Goal: Information Seeking & Learning: Learn about a topic

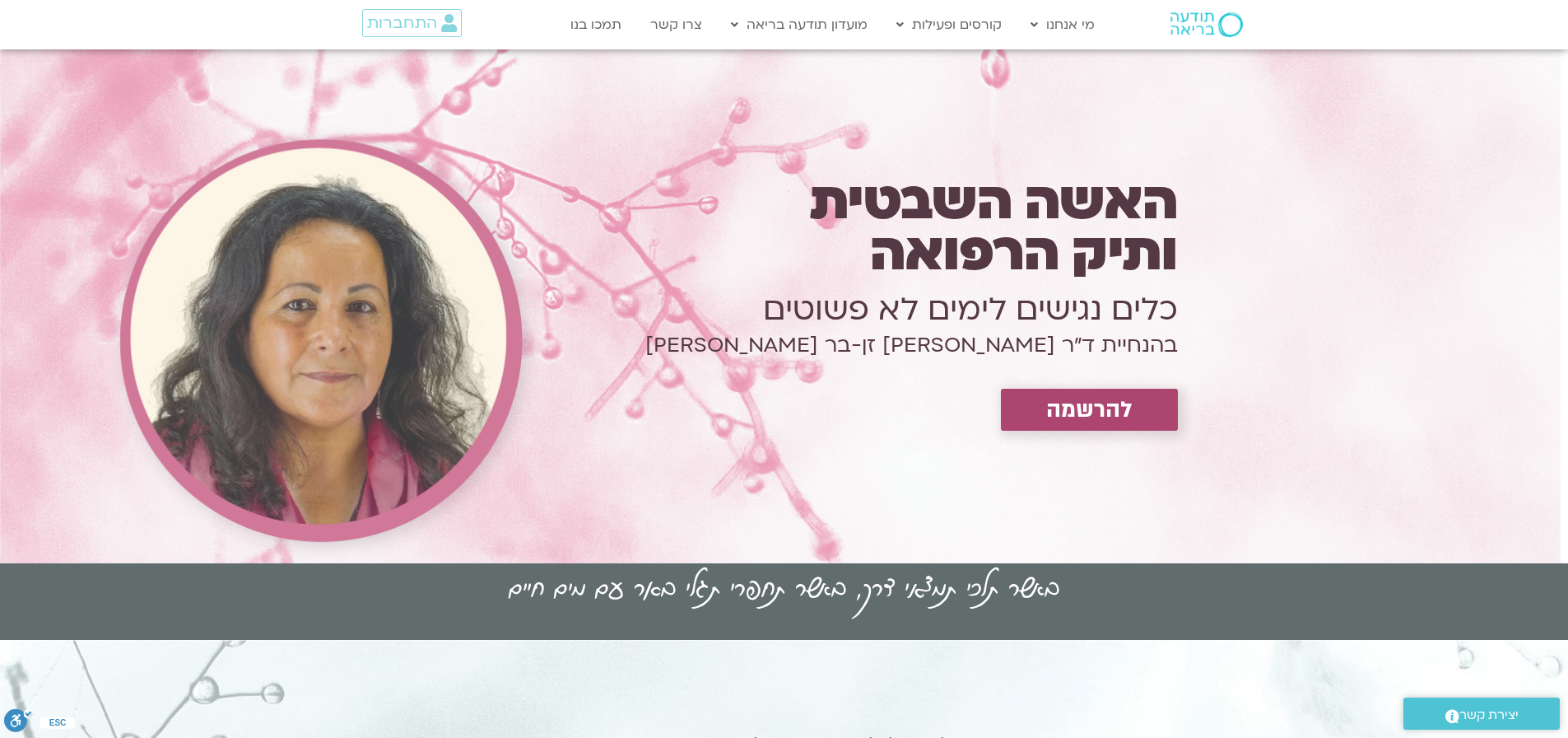
click at [1194, 19] on img at bounding box center [1206, 25] width 73 height 25
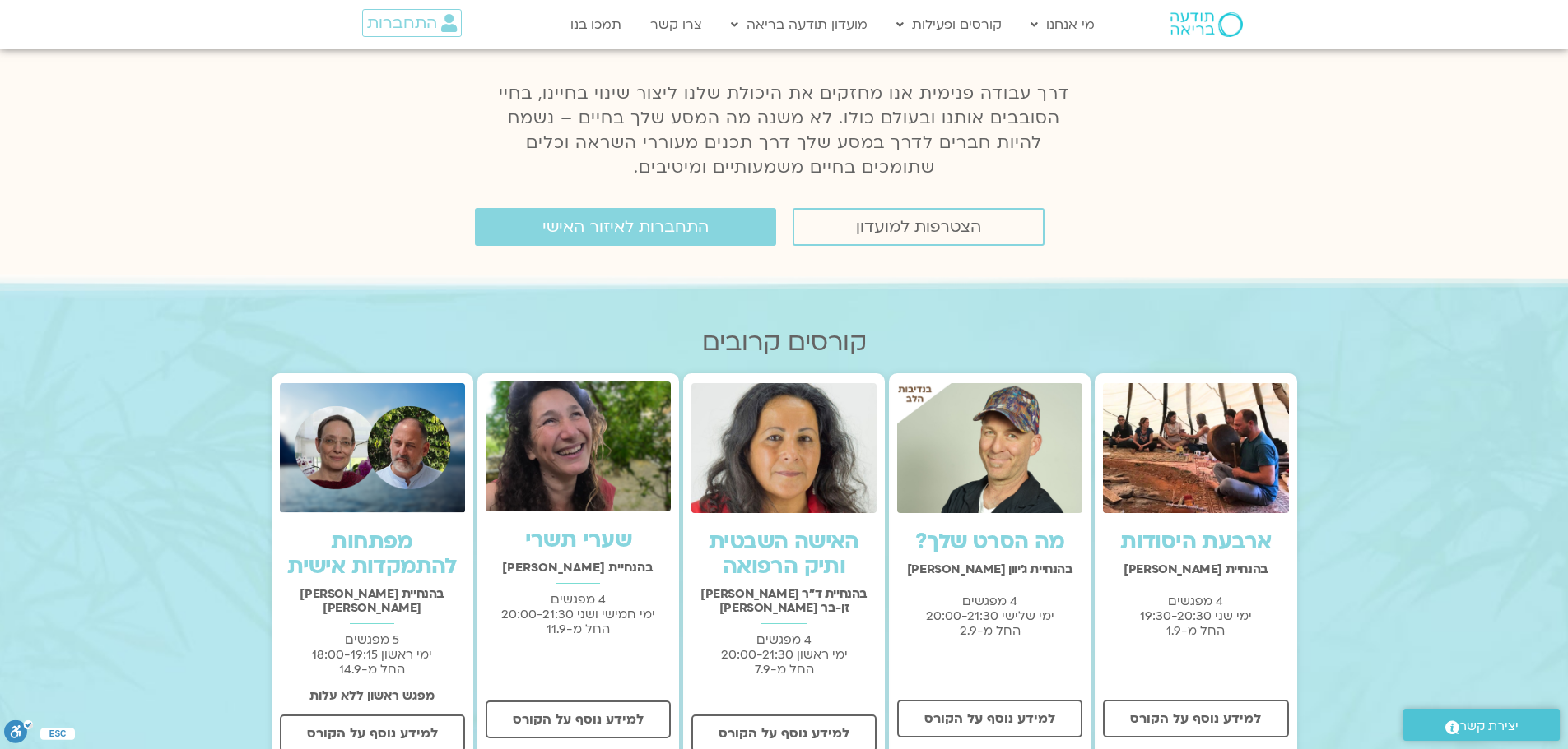
scroll to position [438, 0]
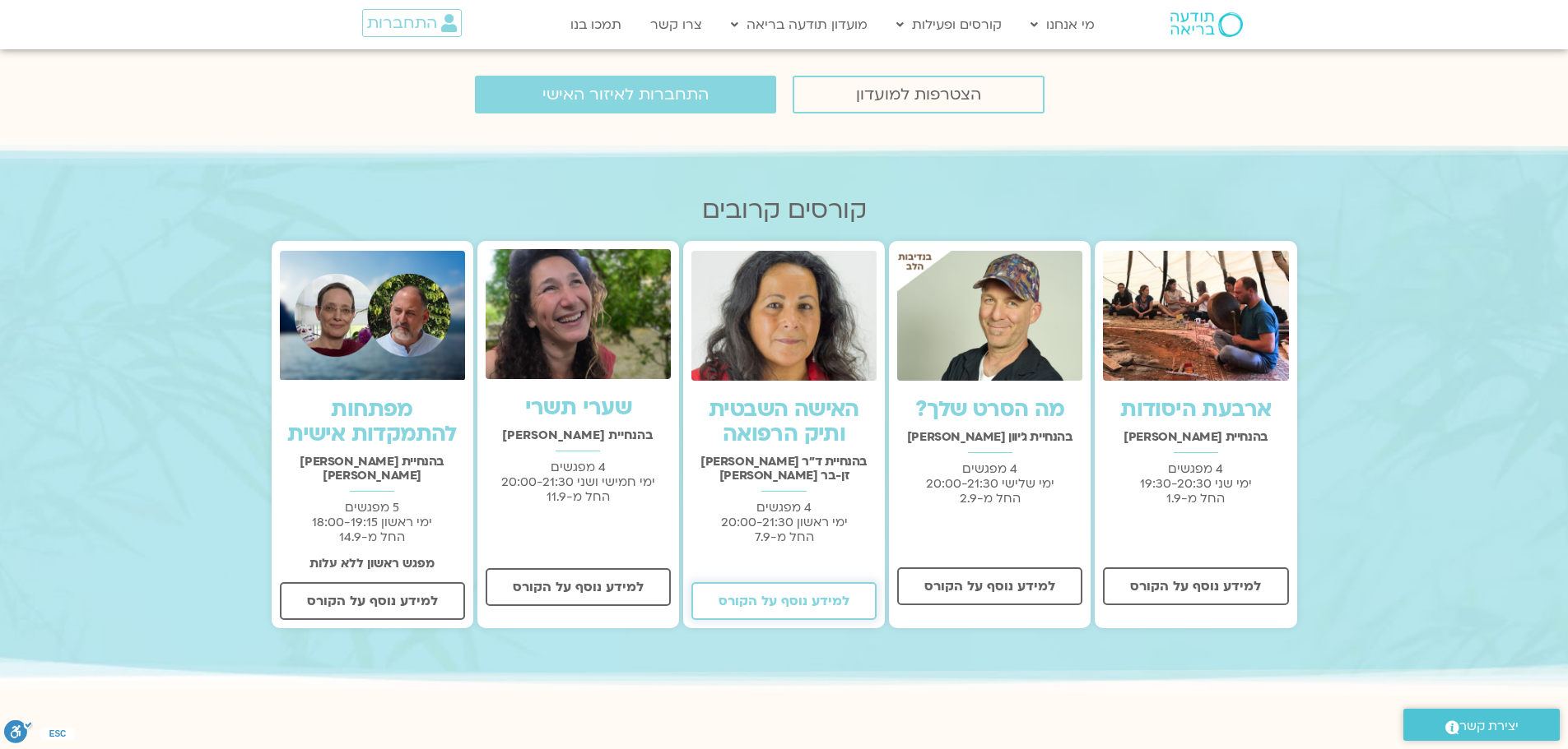
click at [798, 583] on link "למידע נוסף על הקורס" at bounding box center [783, 601] width 185 height 38
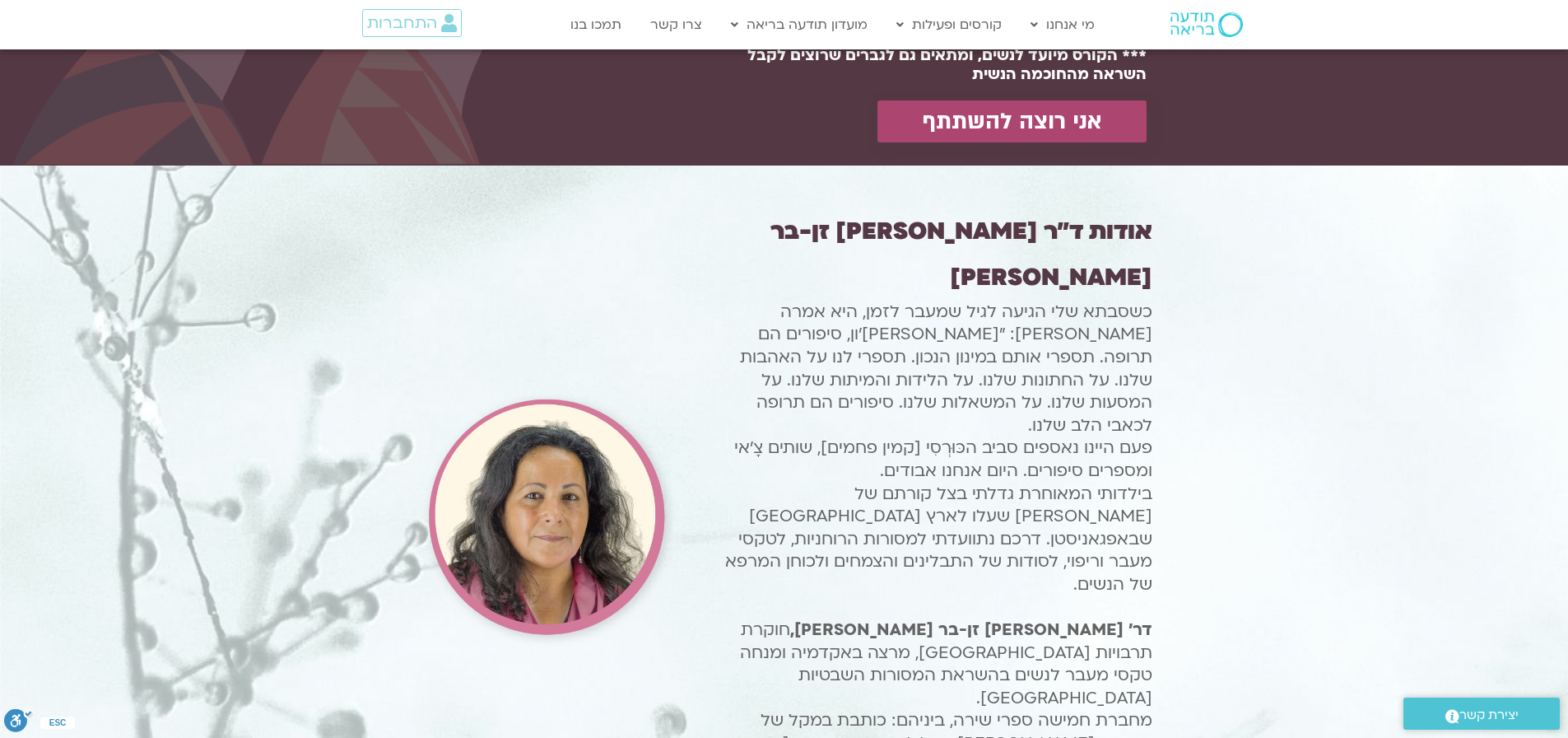
scroll to position [1757, 0]
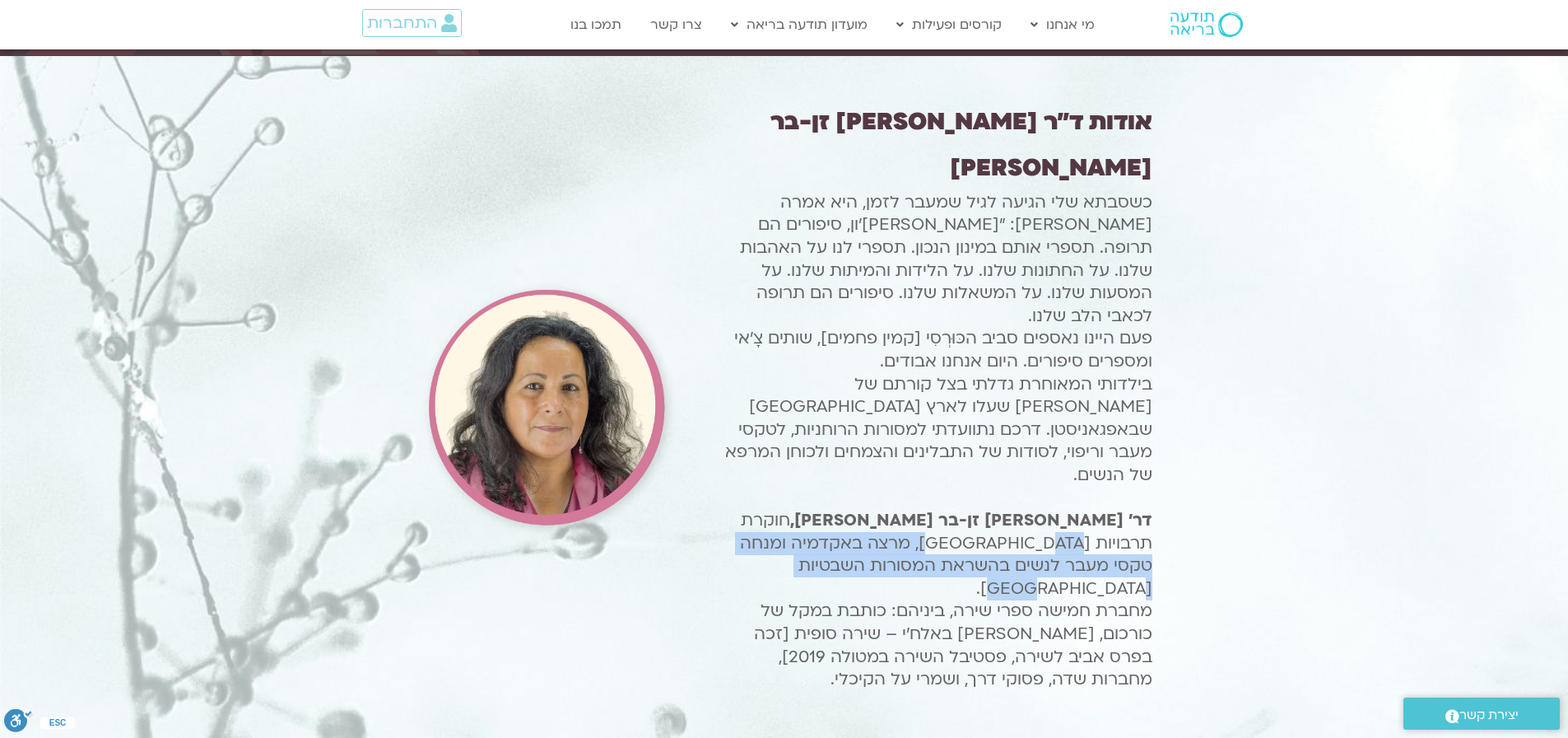
drag, startPoint x: 784, startPoint y: 426, endPoint x: 798, endPoint y: 471, distance: 47.1
click at [798, 471] on p "כשסבתא שלי הגיעה לגיל שמעבר לזמן, היא אמרה לי: "צילה ג'ון, סיפורים הם תרופה. תס…" at bounding box center [934, 440] width 437 height 500
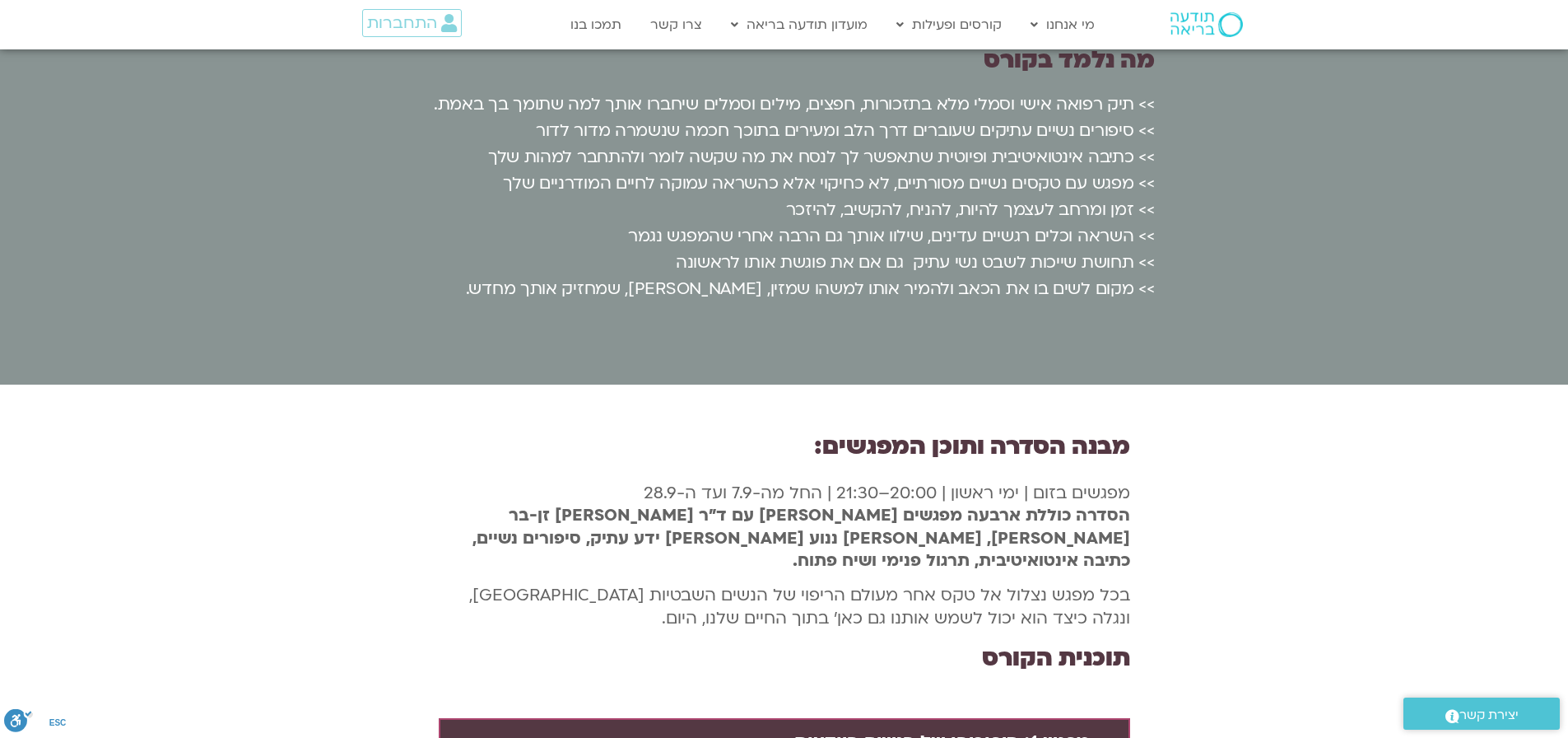
scroll to position [3184, 0]
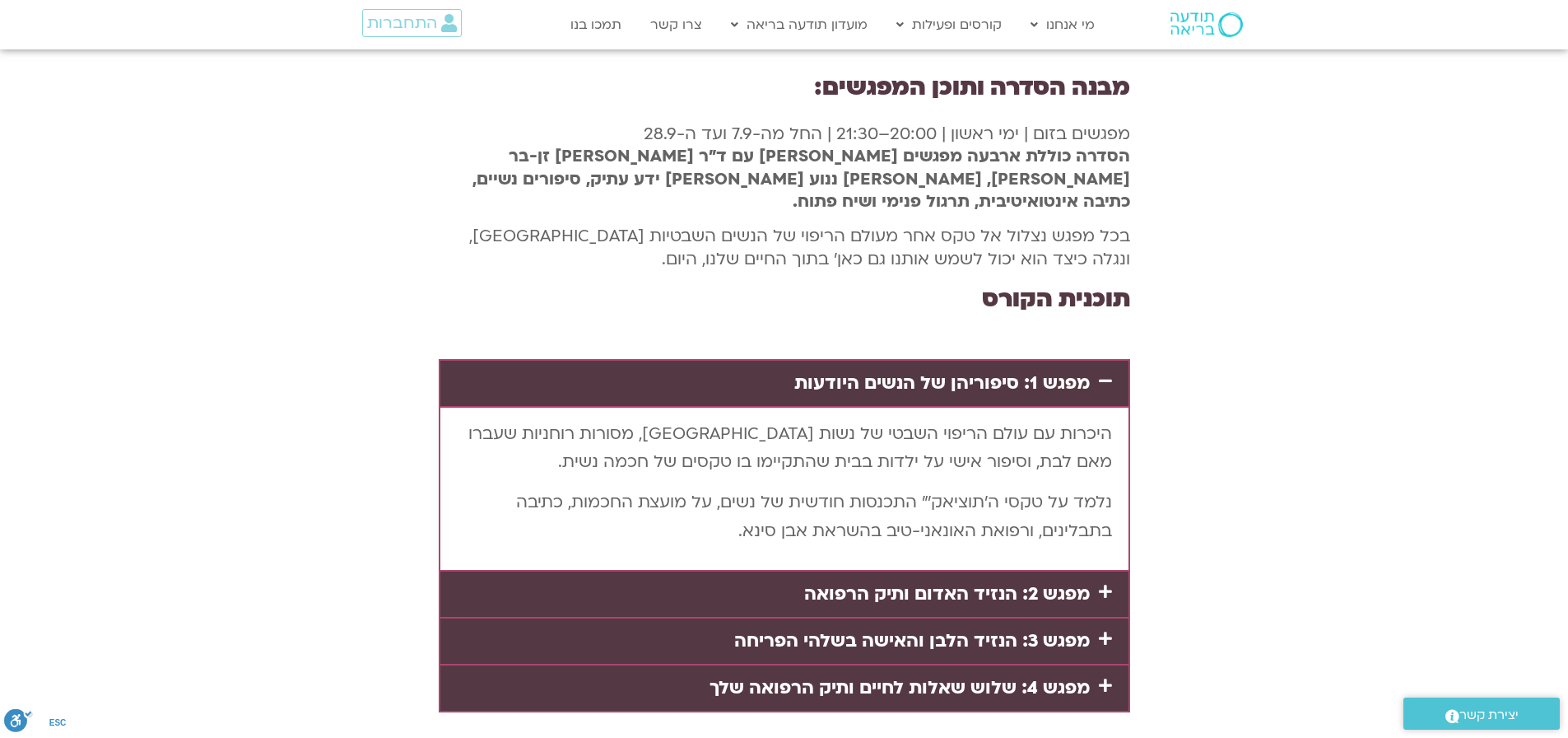
click at [1077, 582] on link "מפגש 2: הנזיד האדום ותיק הרפואה" at bounding box center [947, 593] width 286 height 25
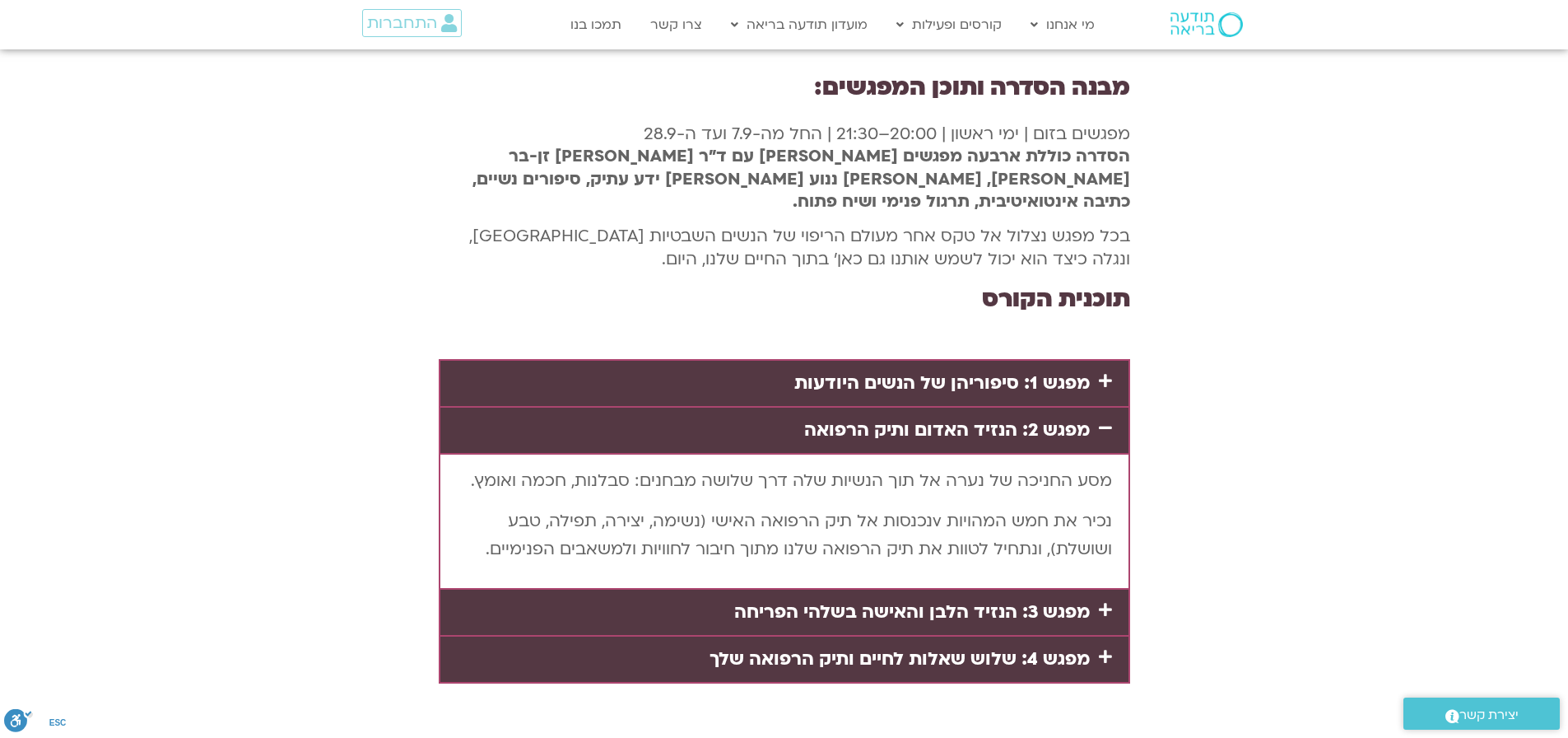
click at [1098, 602] on icon at bounding box center [1105, 610] width 14 height 15
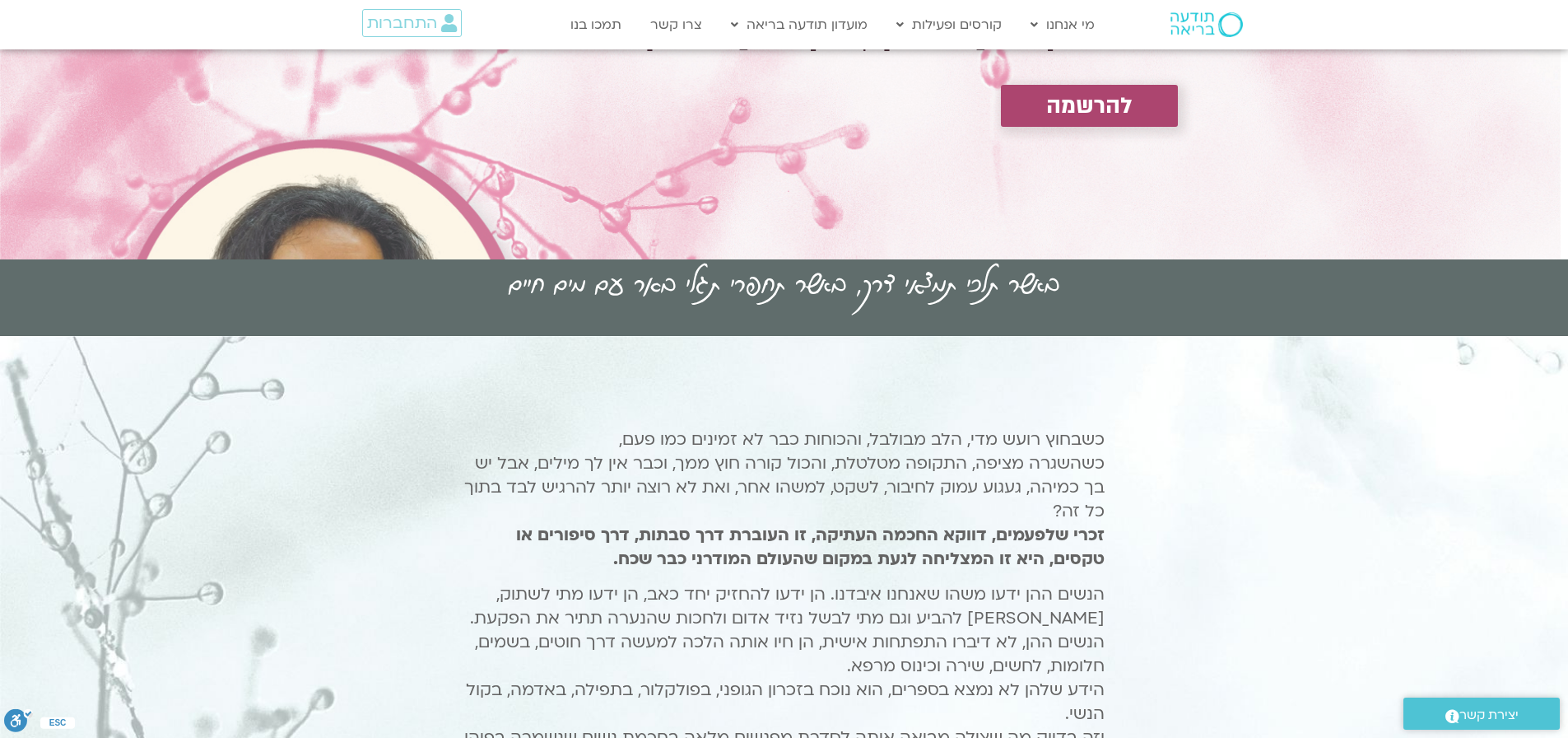
scroll to position [0, 0]
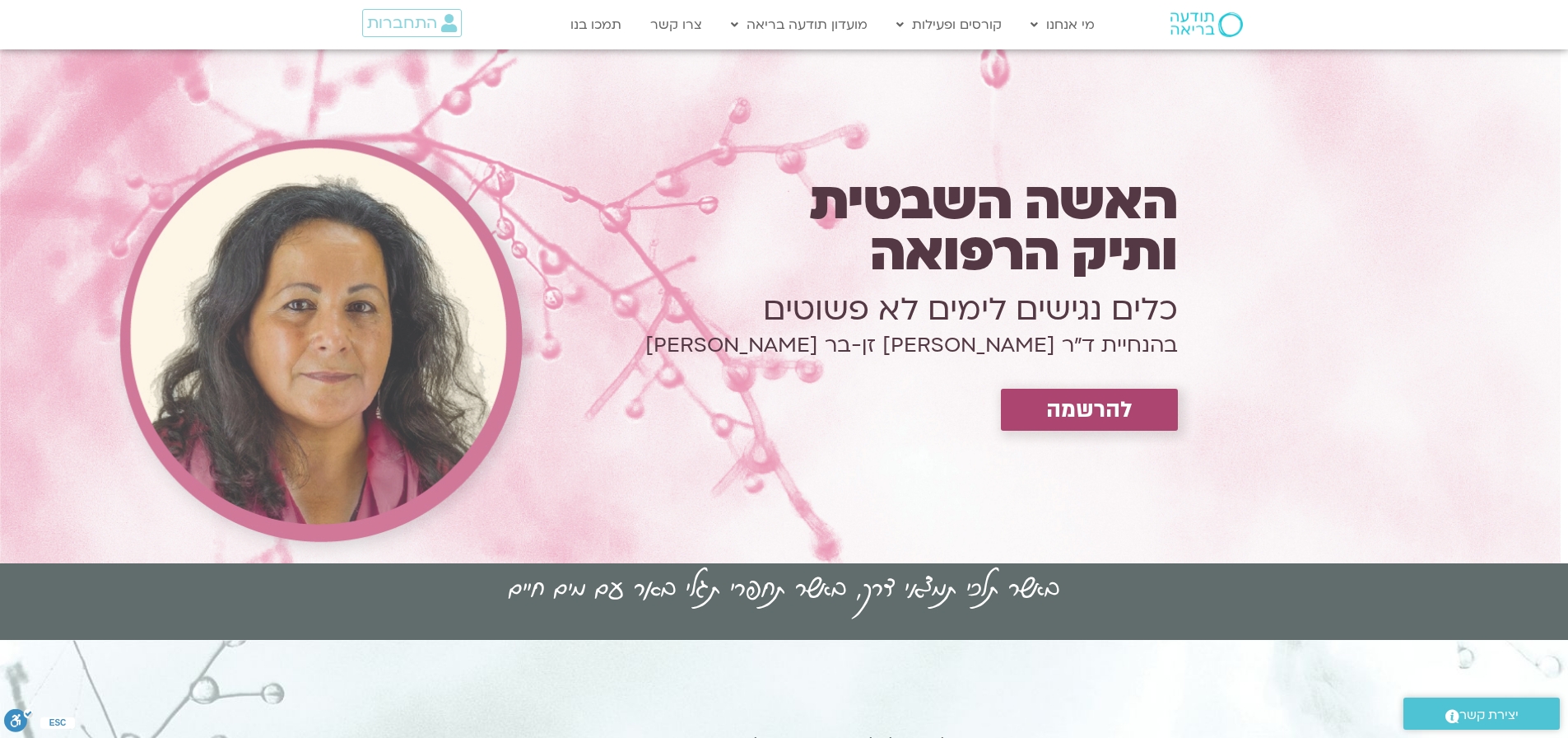
click at [1108, 429] on link "להרשמה" at bounding box center [1089, 410] width 177 height 42
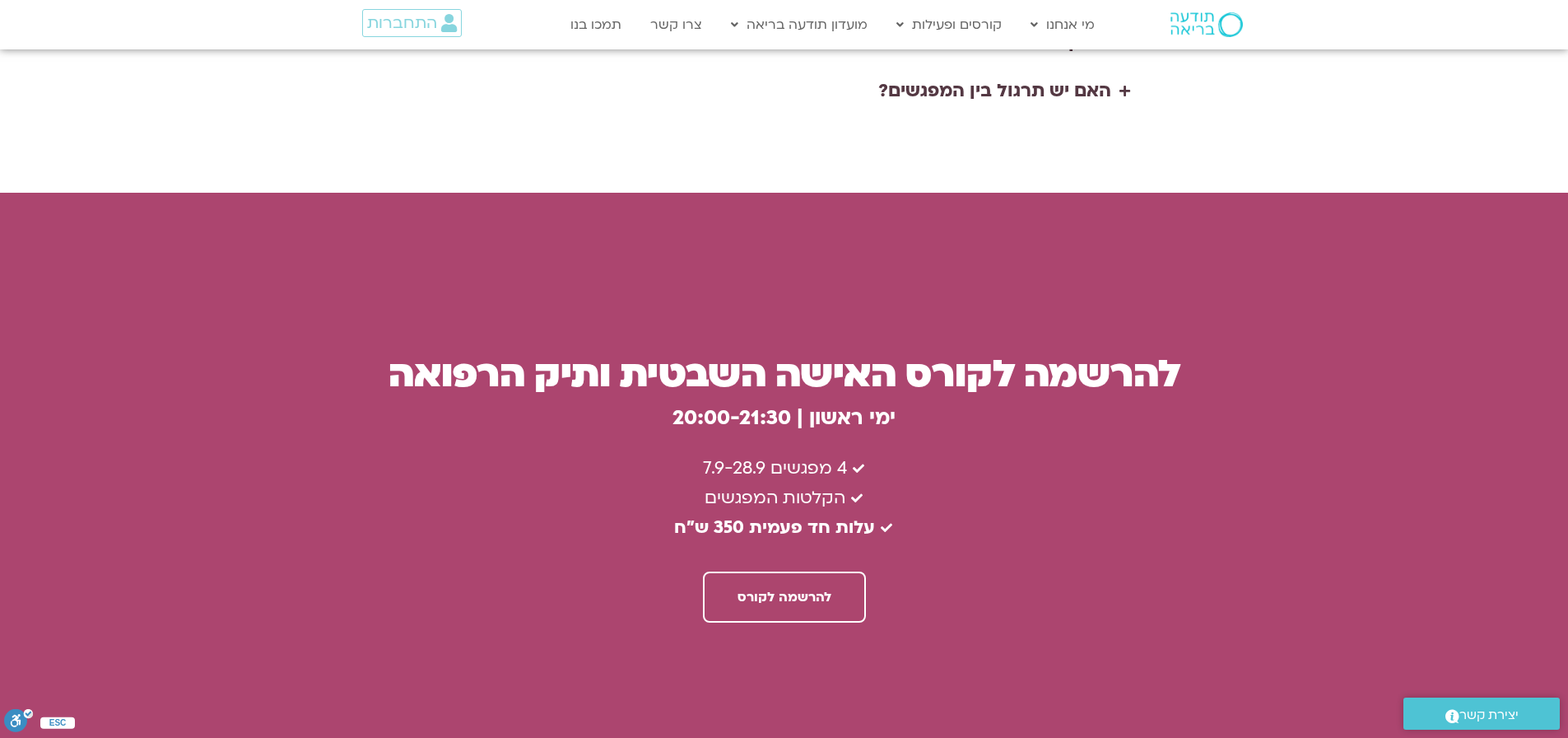
scroll to position [4351, 0]
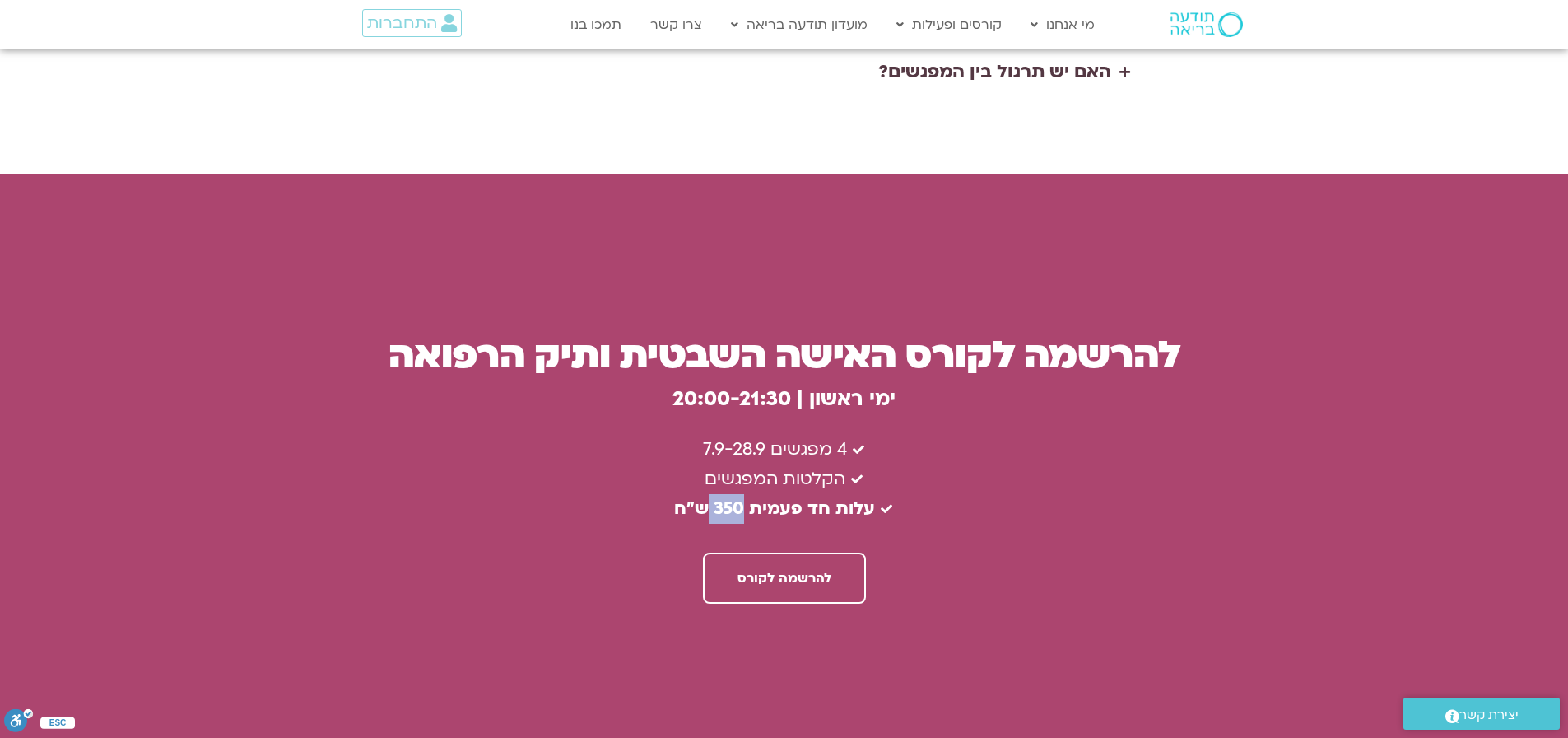
drag, startPoint x: 711, startPoint y: 370, endPoint x: 745, endPoint y: 382, distance: 36.1
click at [745, 496] on b "עלות חד פעמית 350 ש״ח" at bounding box center [775, 508] width 201 height 24
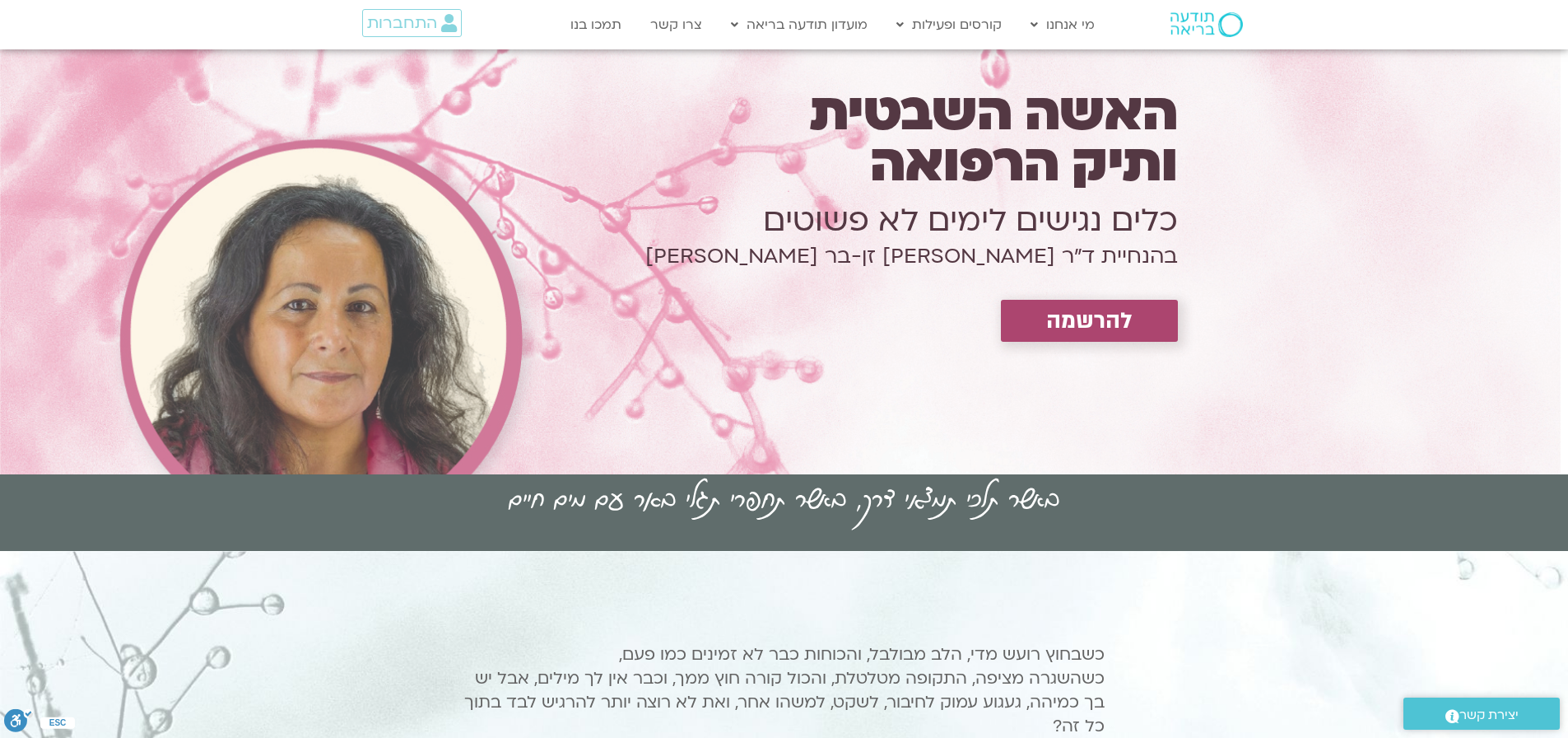
scroll to position [82, 0]
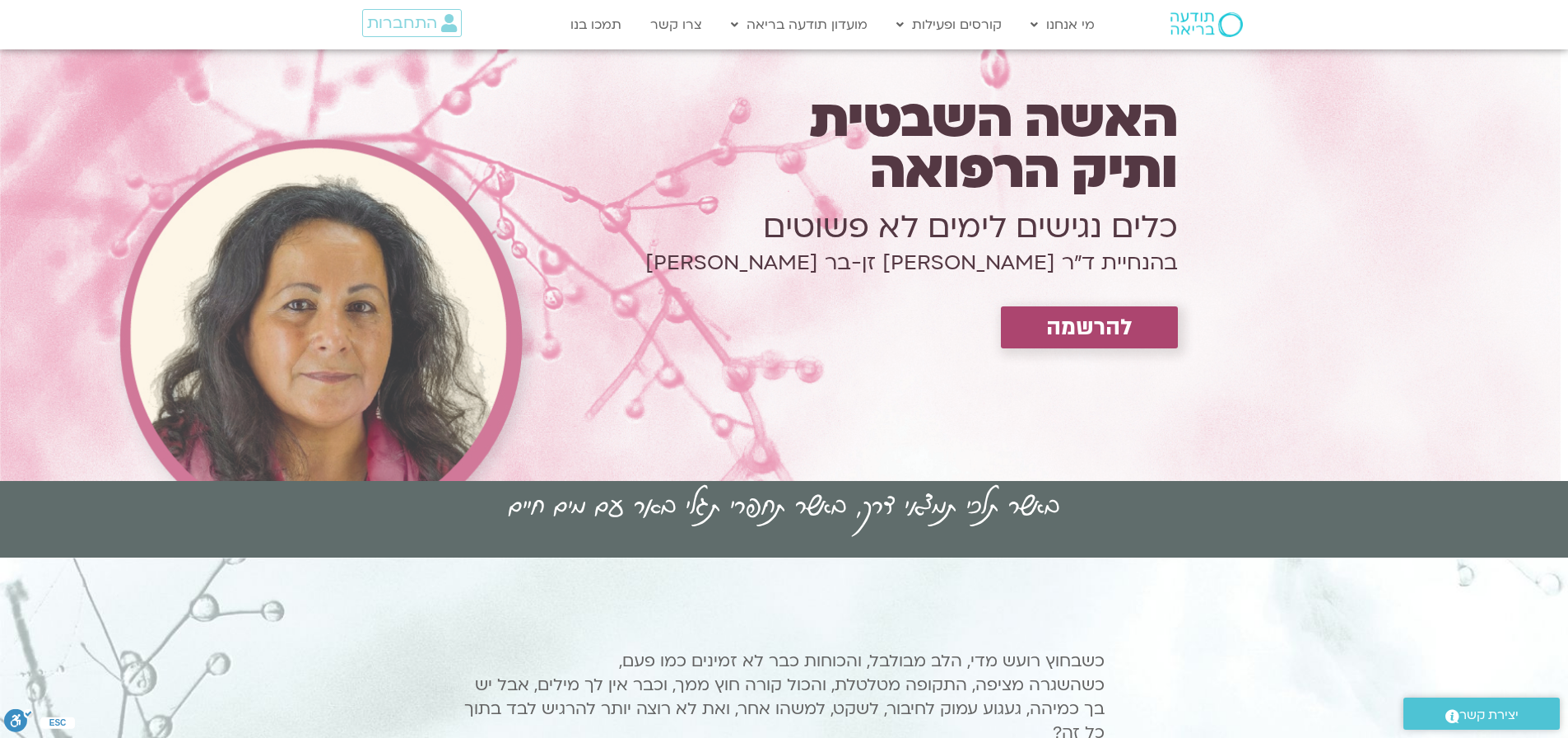
click at [1199, 8] on div at bounding box center [1182, 25] width 143 height 47
click at [1197, 22] on img at bounding box center [1206, 25] width 73 height 25
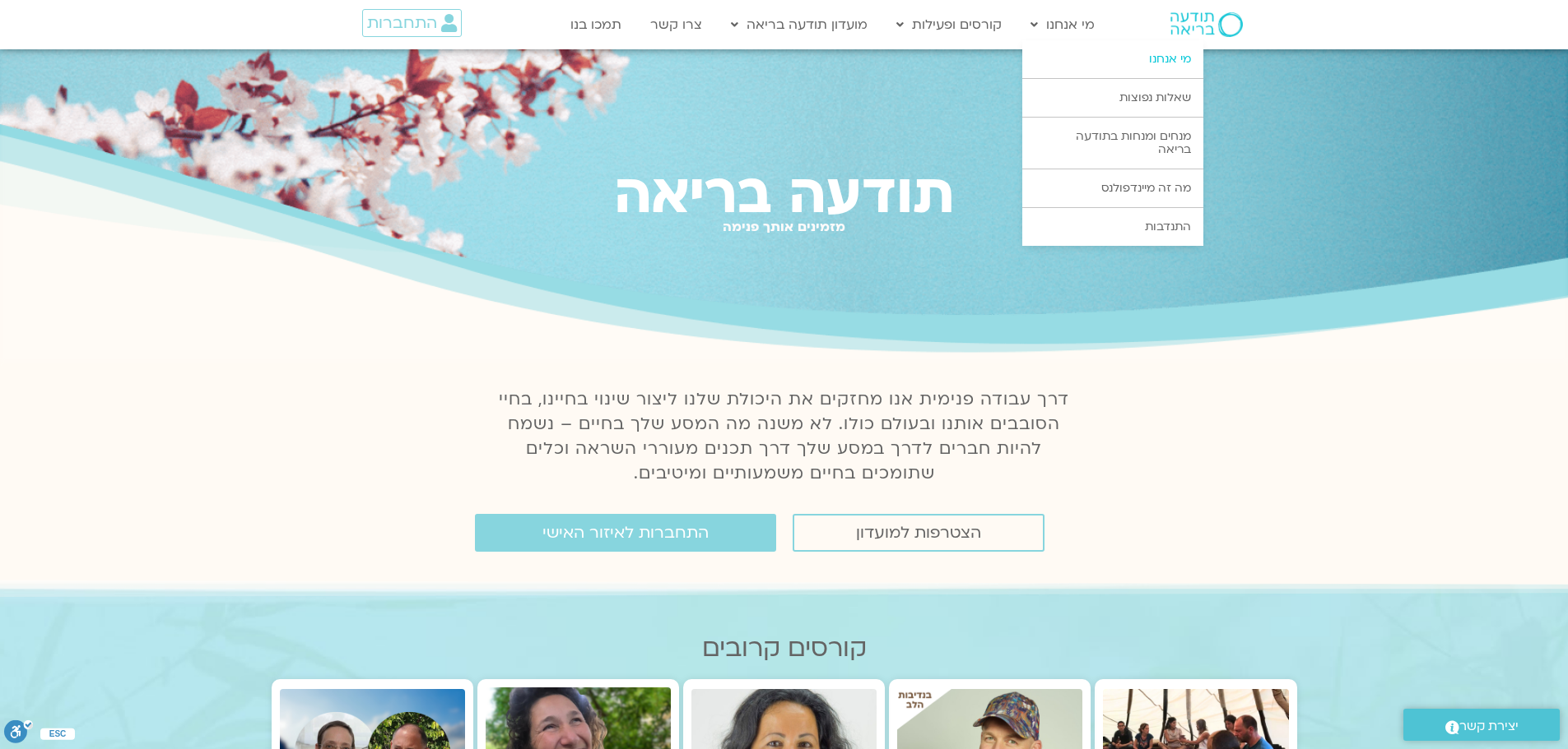
click at [1168, 60] on link "מי אנחנו" at bounding box center [1113, 59] width 181 height 38
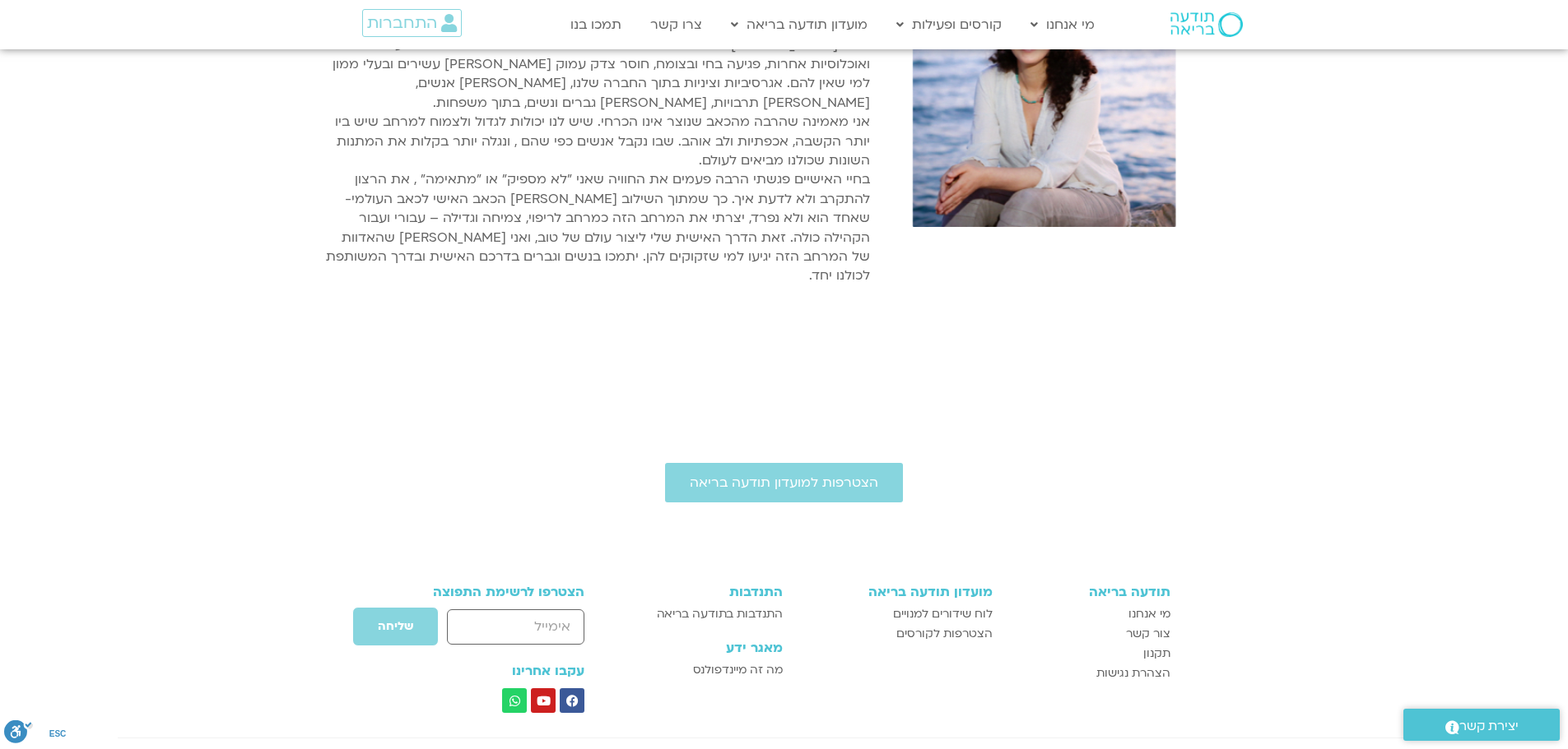
scroll to position [2998, 0]
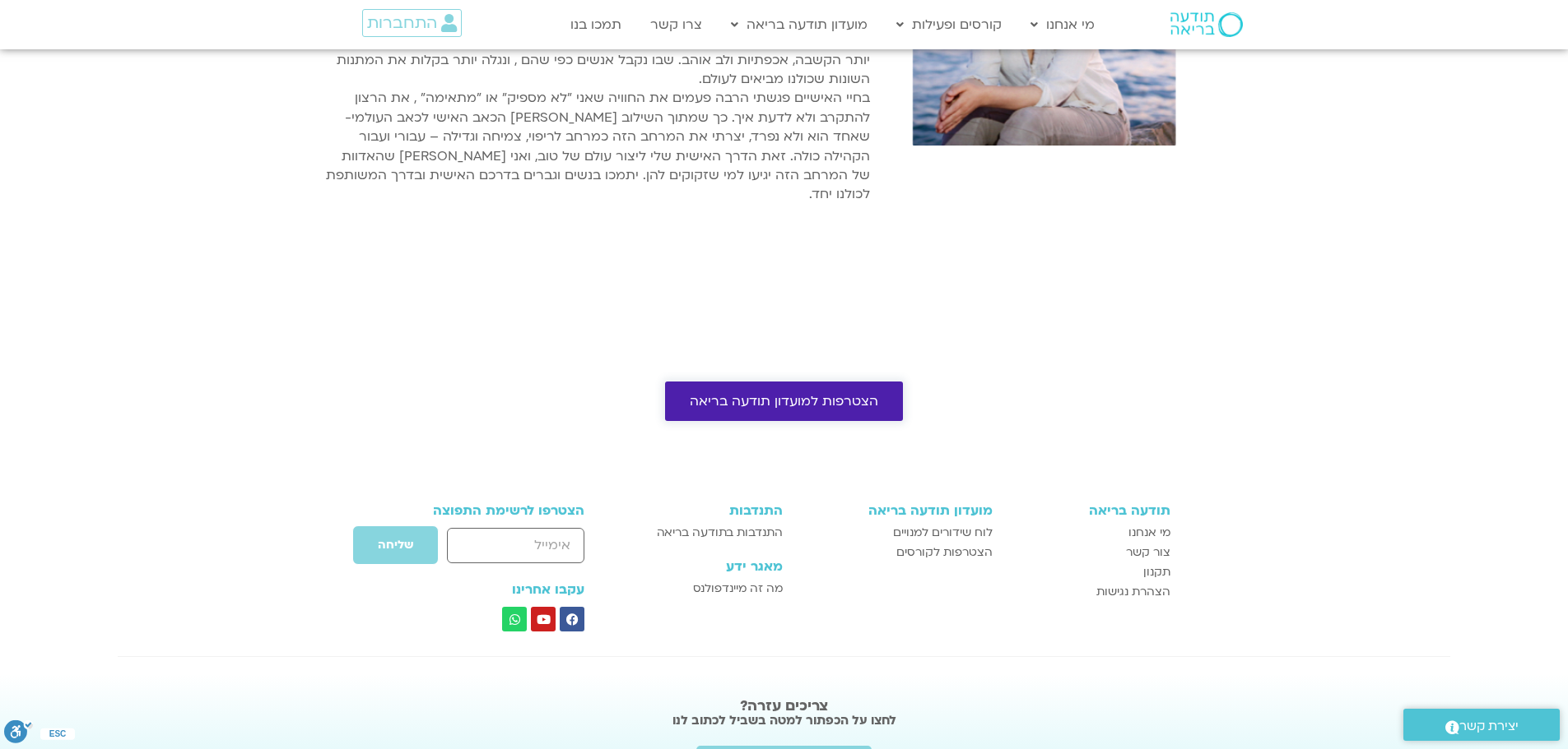
click at [838, 382] on link "הצטרפות למועדון תודעה בריאה" at bounding box center [784, 401] width 238 height 40
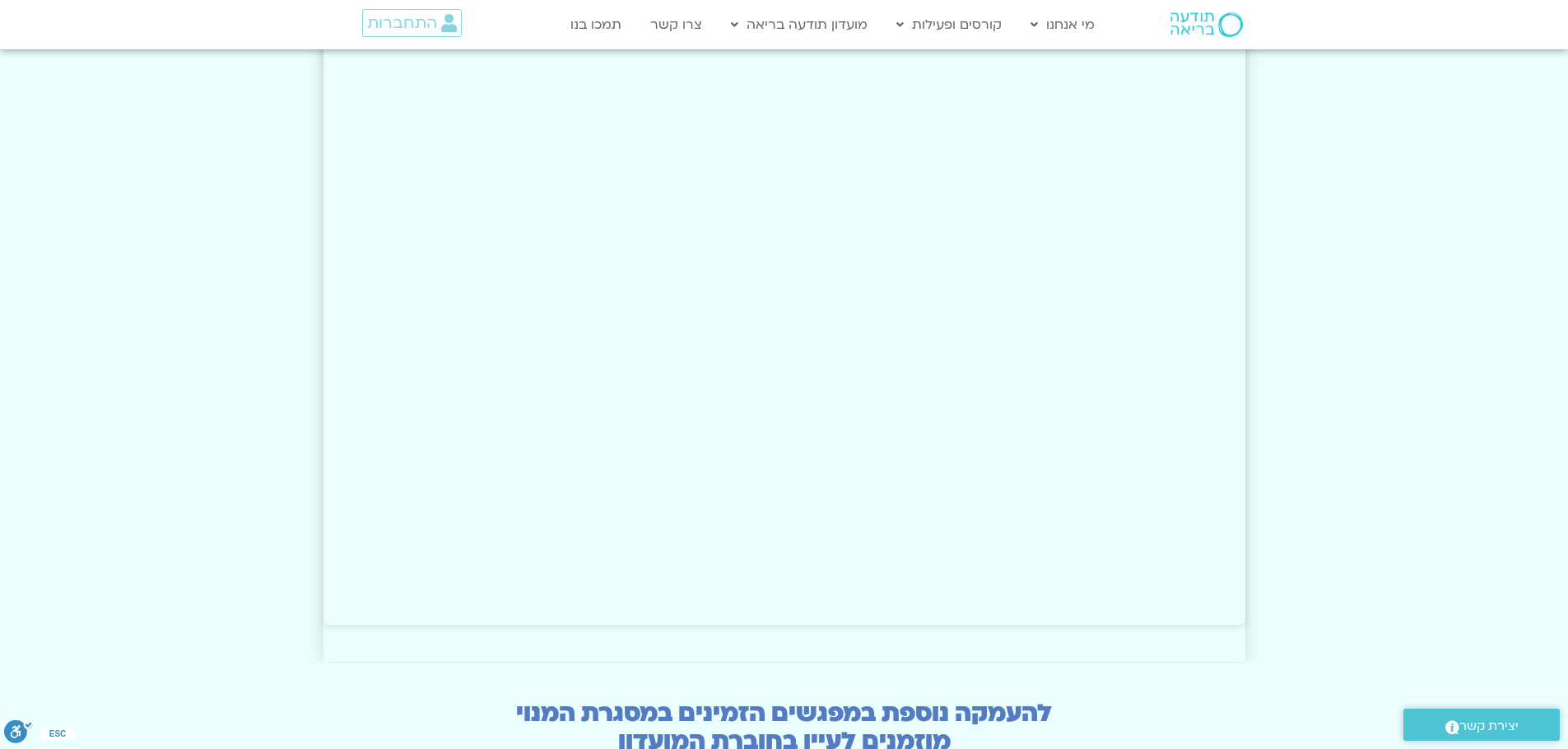
scroll to position [4057, 0]
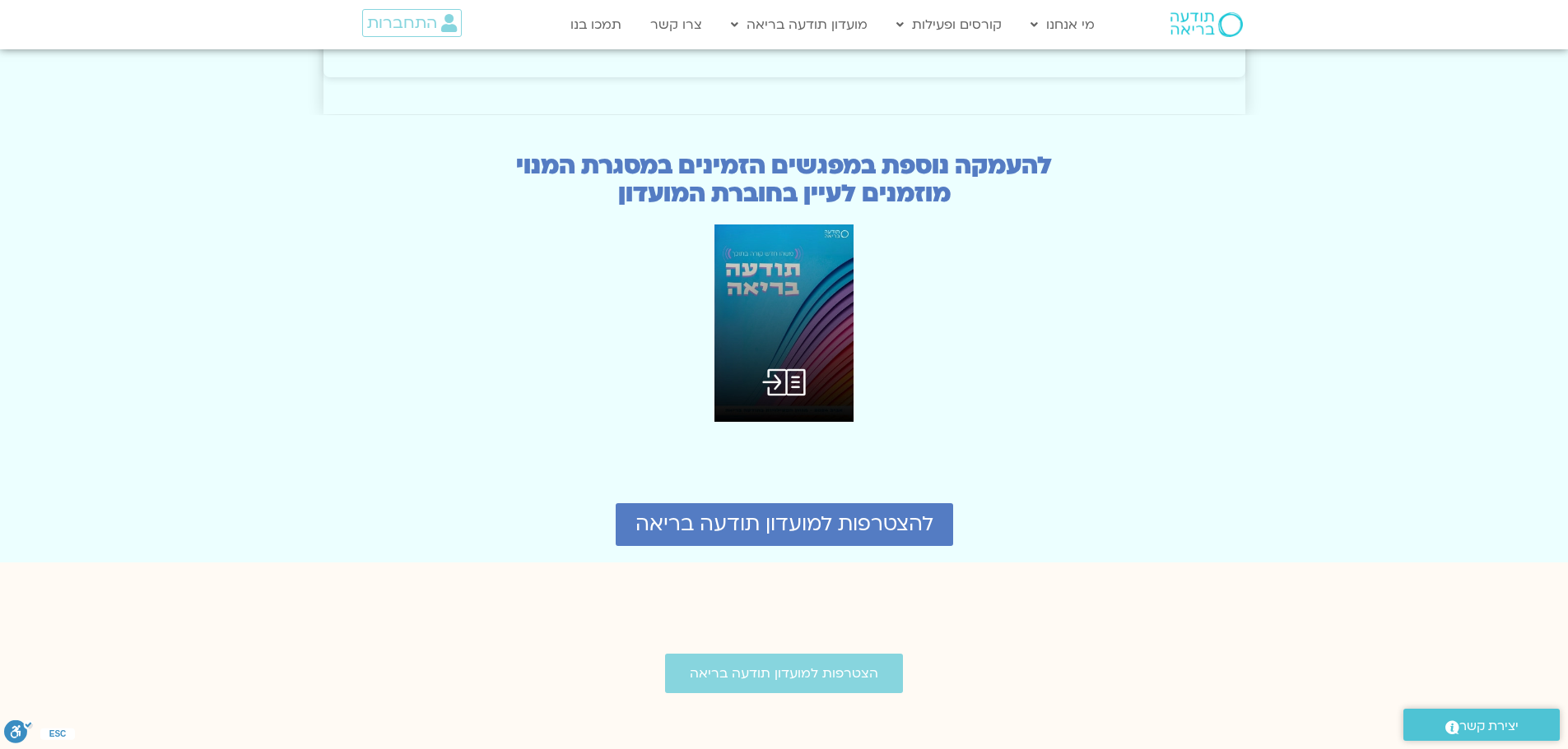
click at [778, 246] on img at bounding box center [785, 323] width 140 height 198
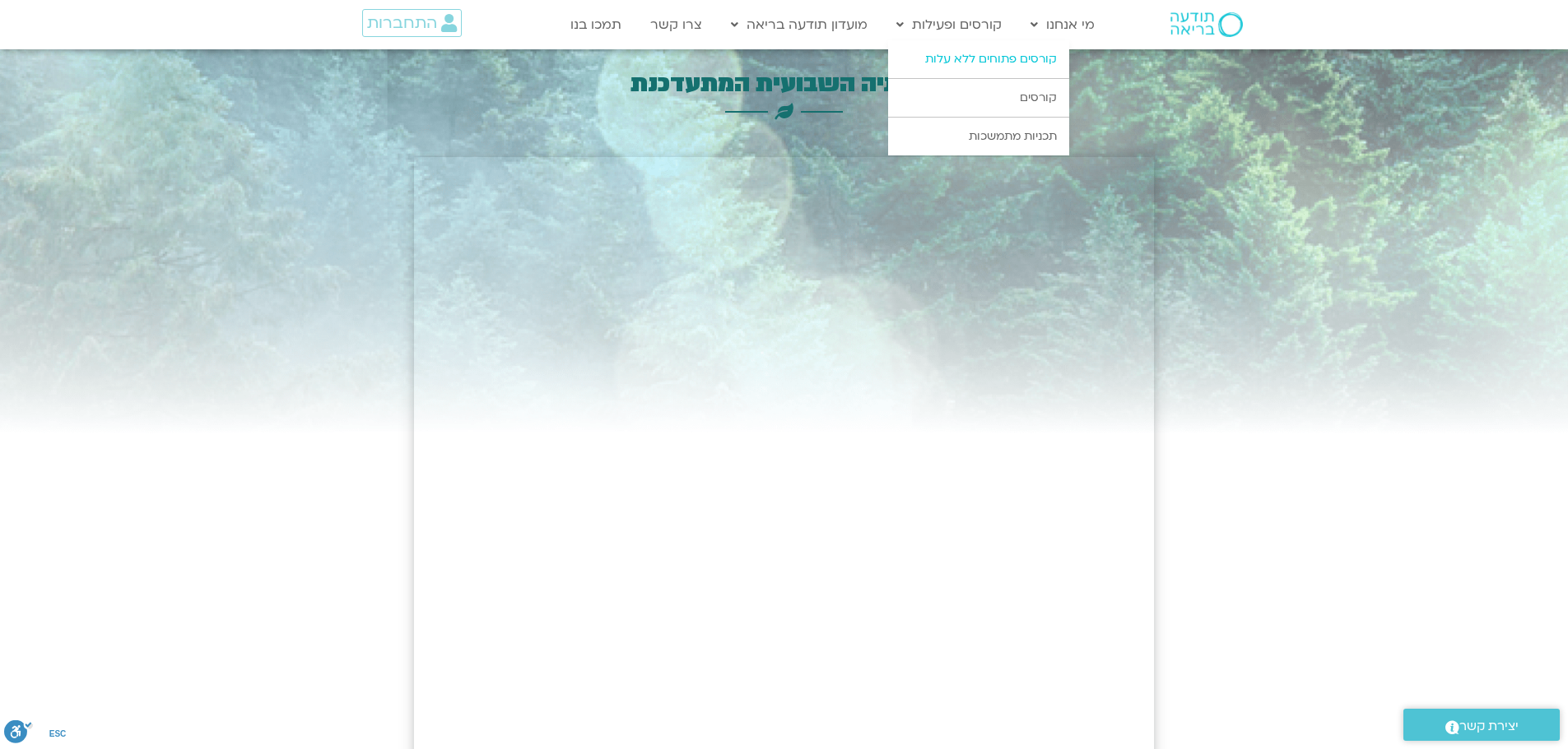
click at [978, 68] on link "קורסים פתוחים ללא עלות" at bounding box center [978, 59] width 181 height 38
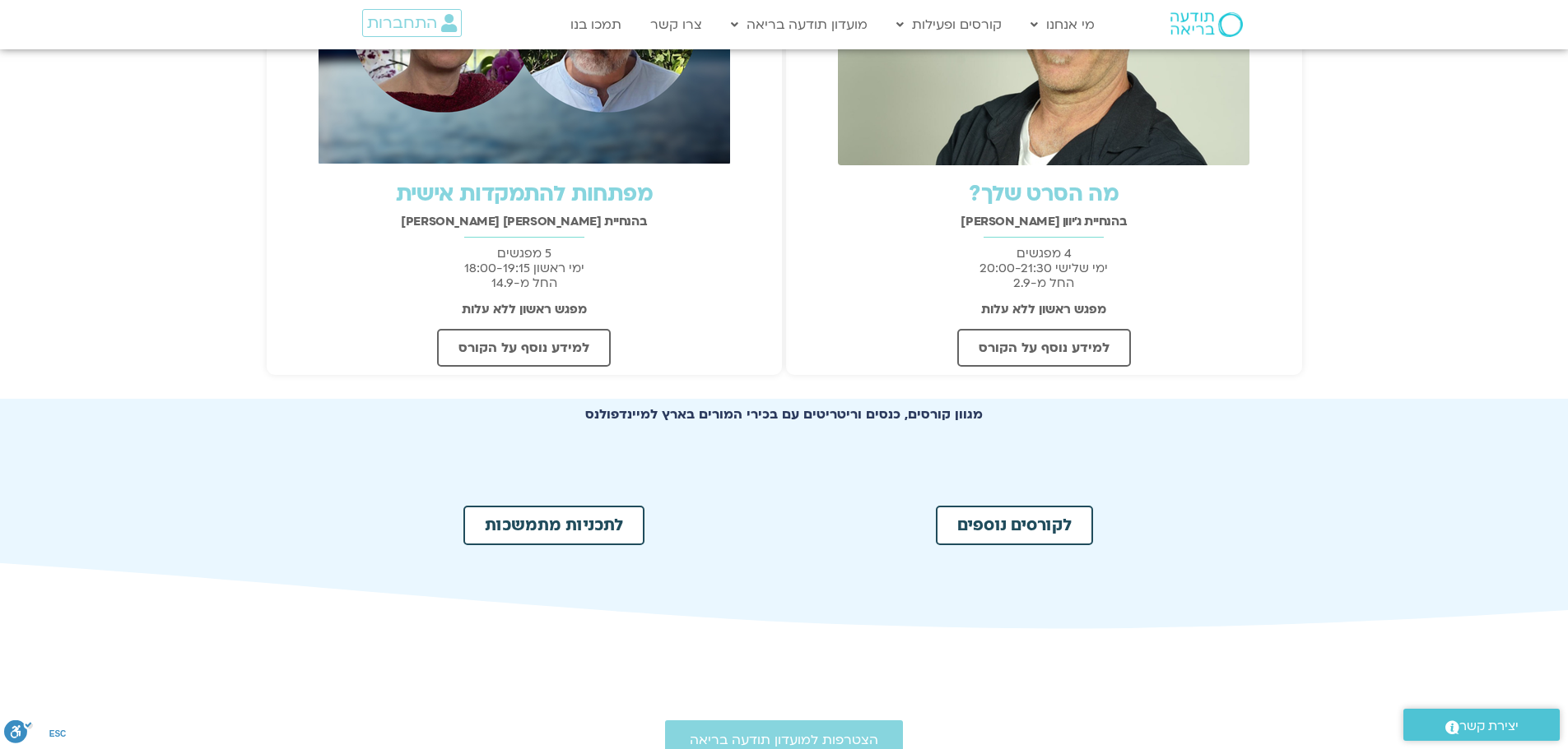
scroll to position [658, 0]
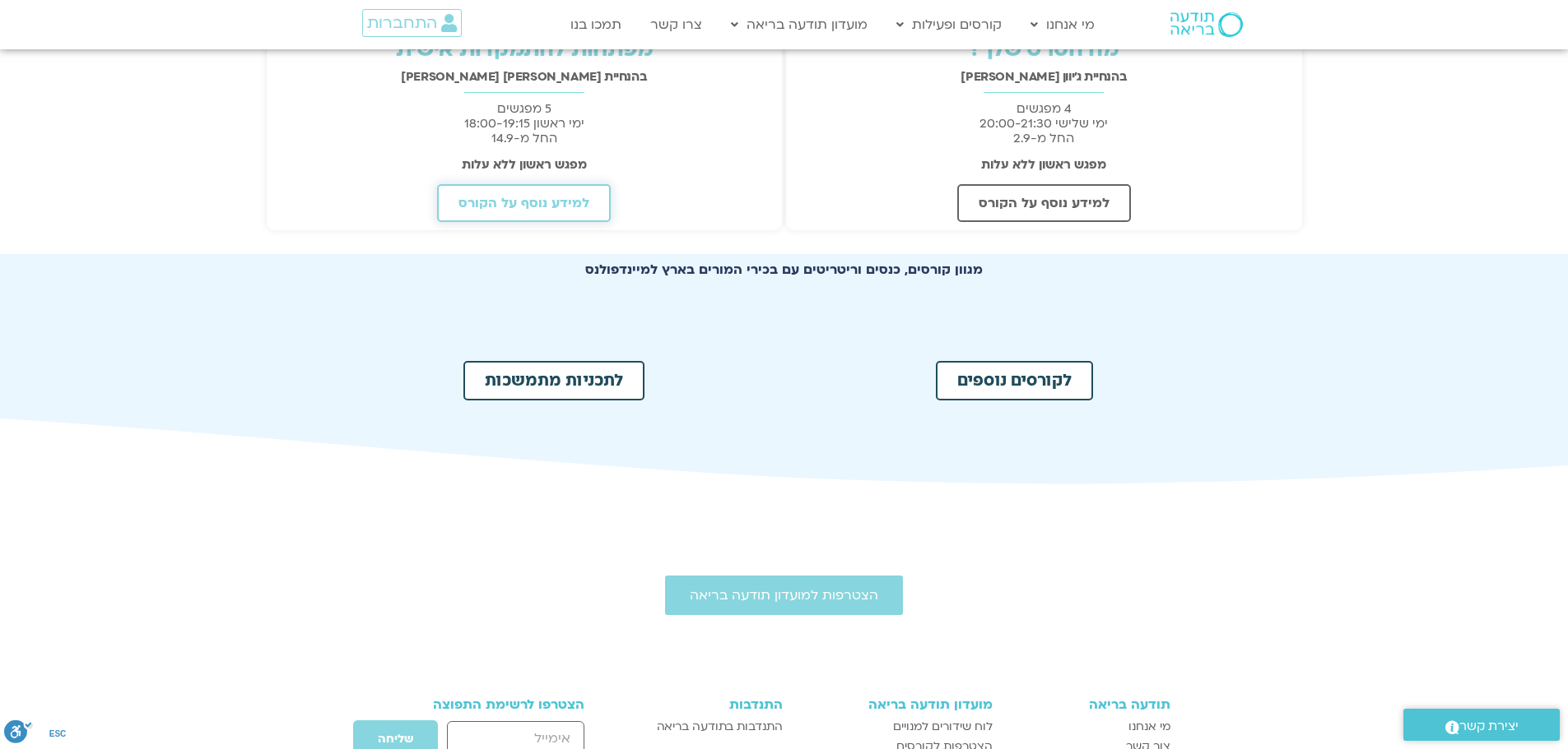
click at [520, 201] on span "למידע נוסף על הקורס" at bounding box center [524, 204] width 131 height 15
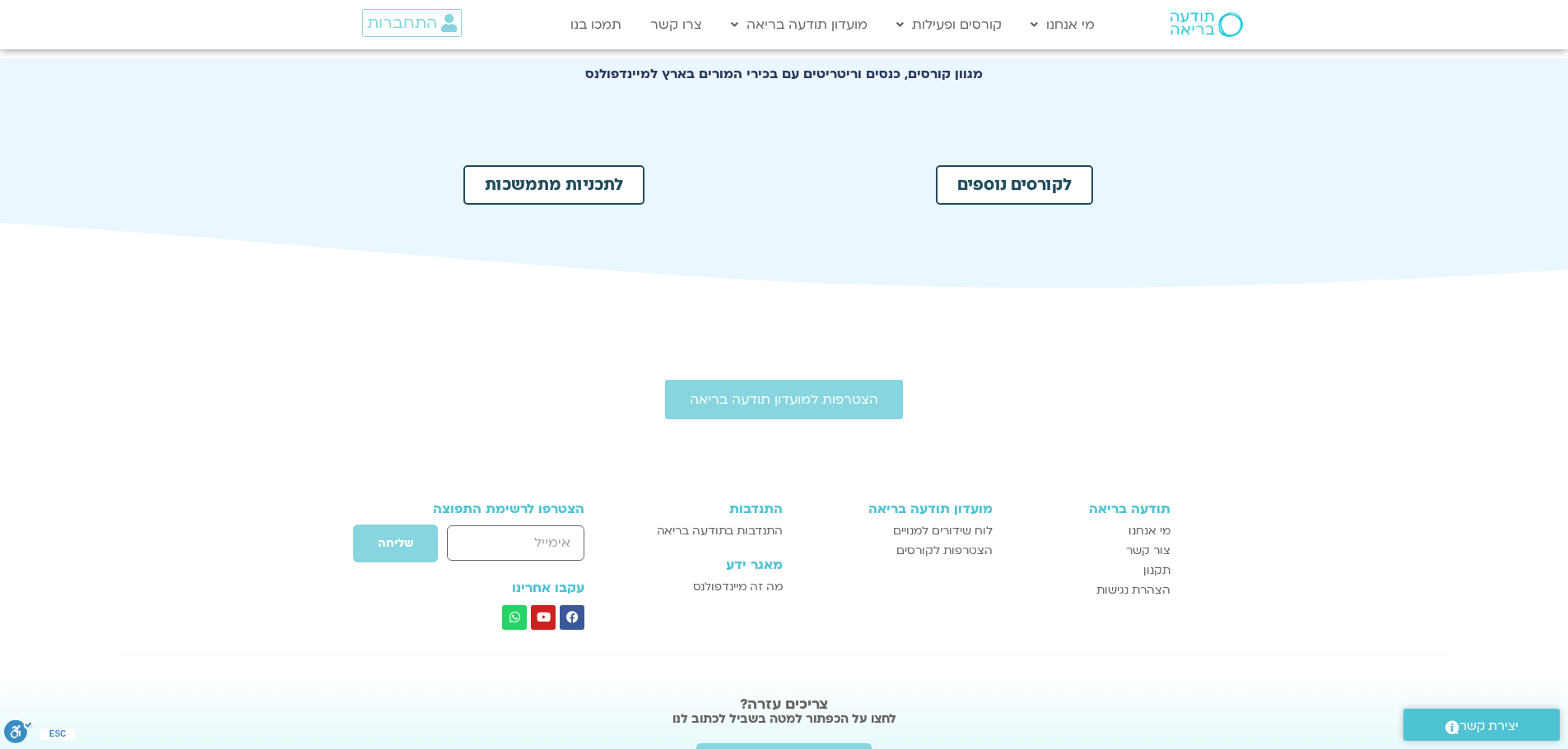
scroll to position [629, 0]
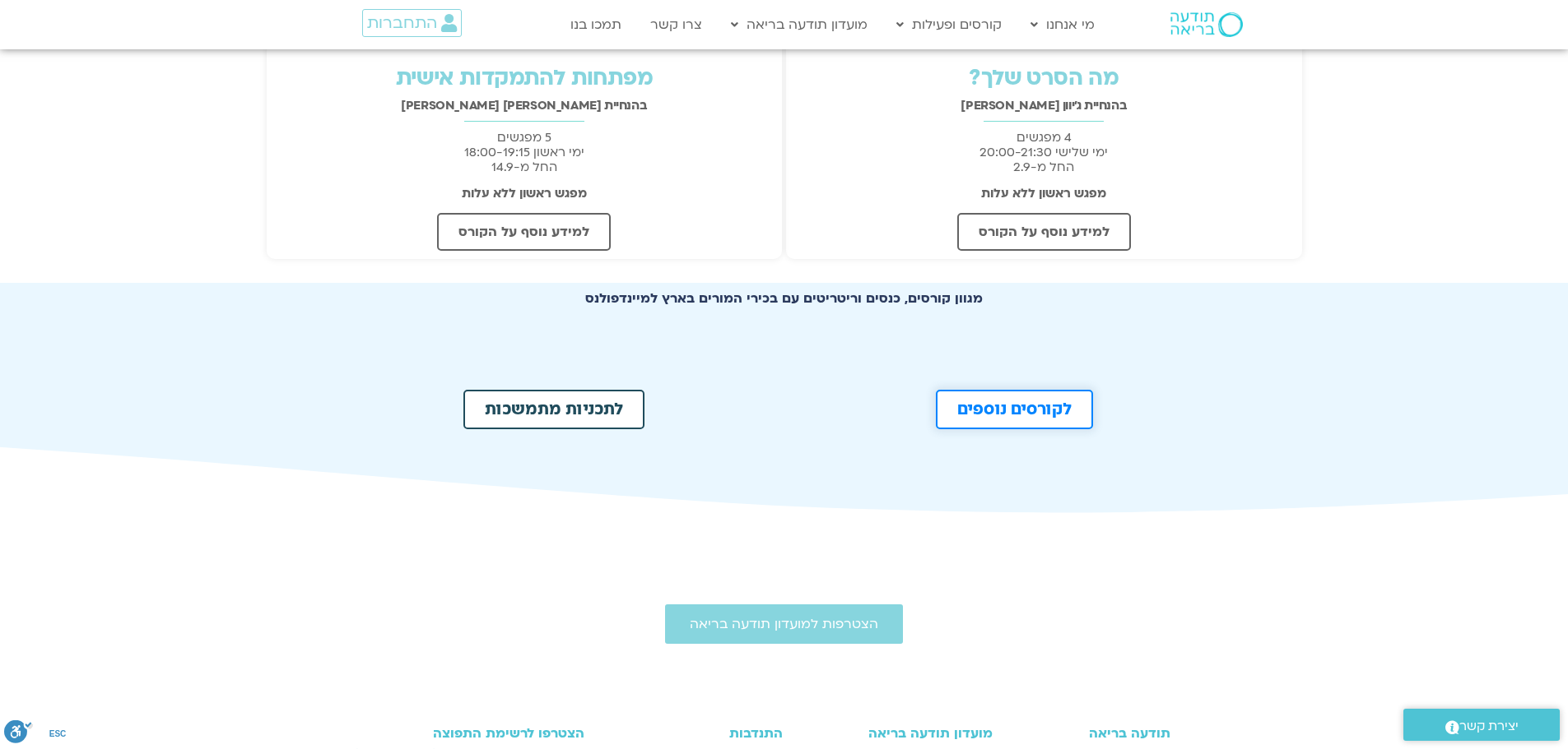
click at [985, 415] on span "לקורסים נוספים" at bounding box center [1014, 409] width 114 height 16
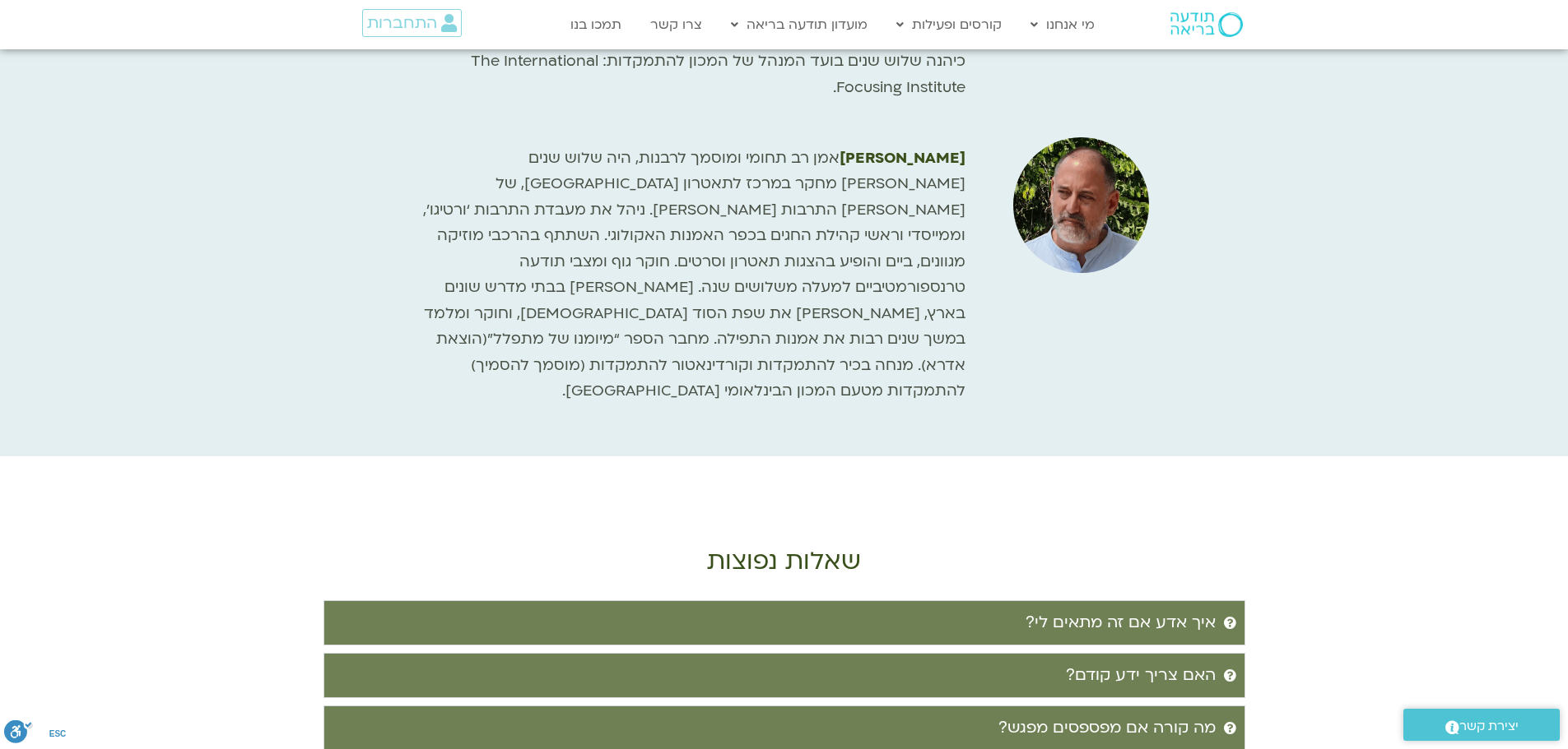
scroll to position [3070, 0]
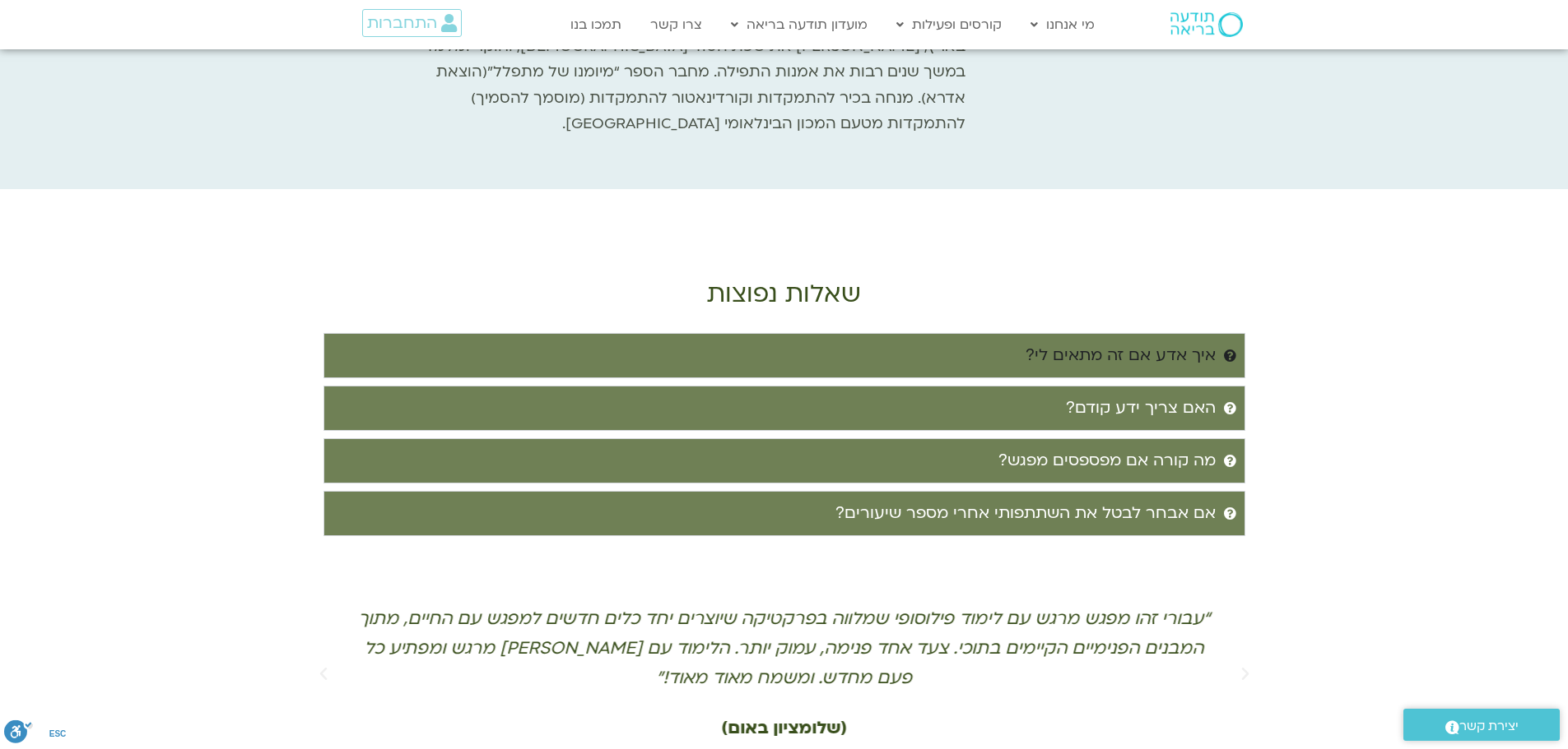
click at [1225, 334] on summary "איך אדע אם זה מתאים לי?" at bounding box center [784, 356] width 922 height 46
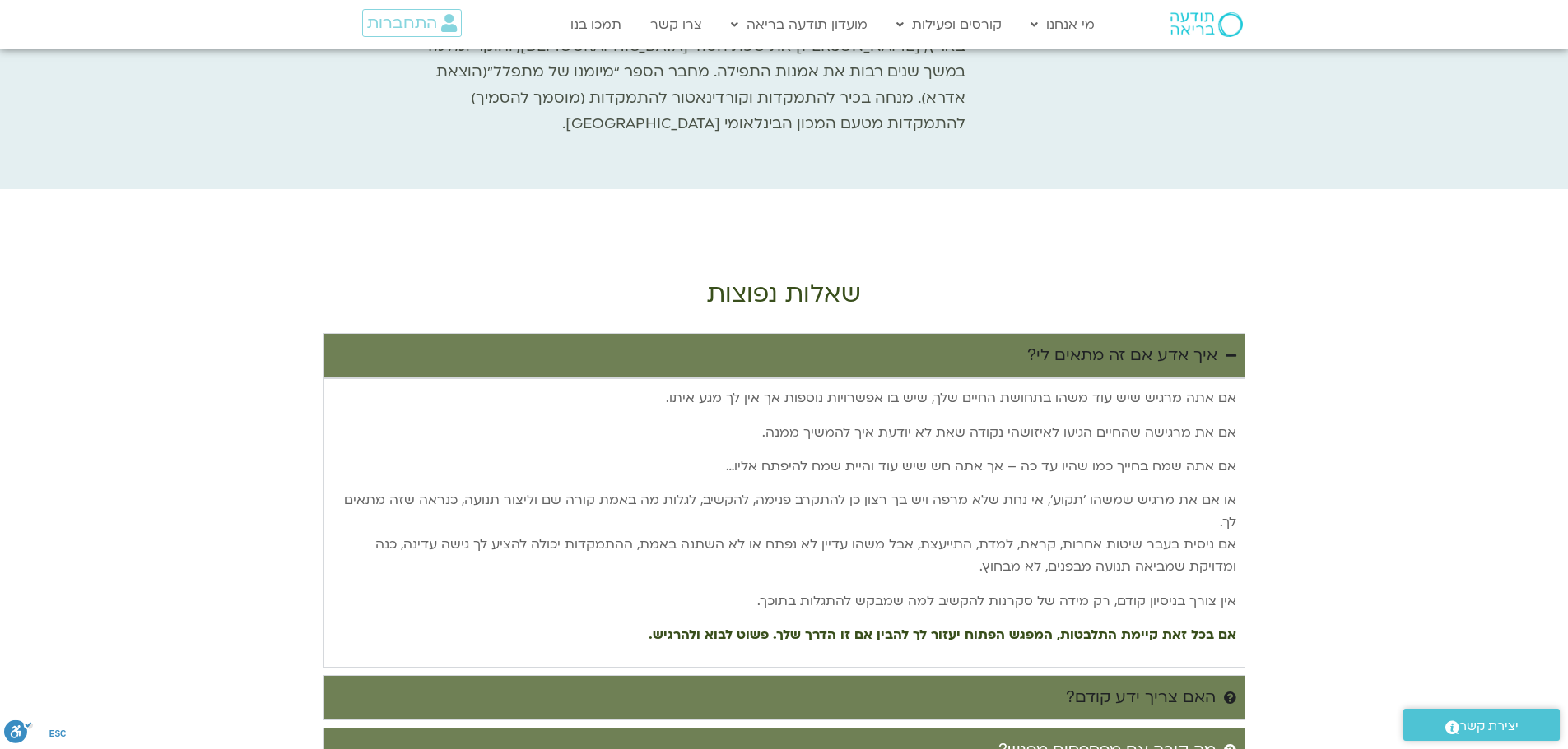
click at [1225, 692] on icon "Accordion. Open links with Enter or Space, close with Escape, and navigate with…" at bounding box center [1230, 697] width 13 height 13
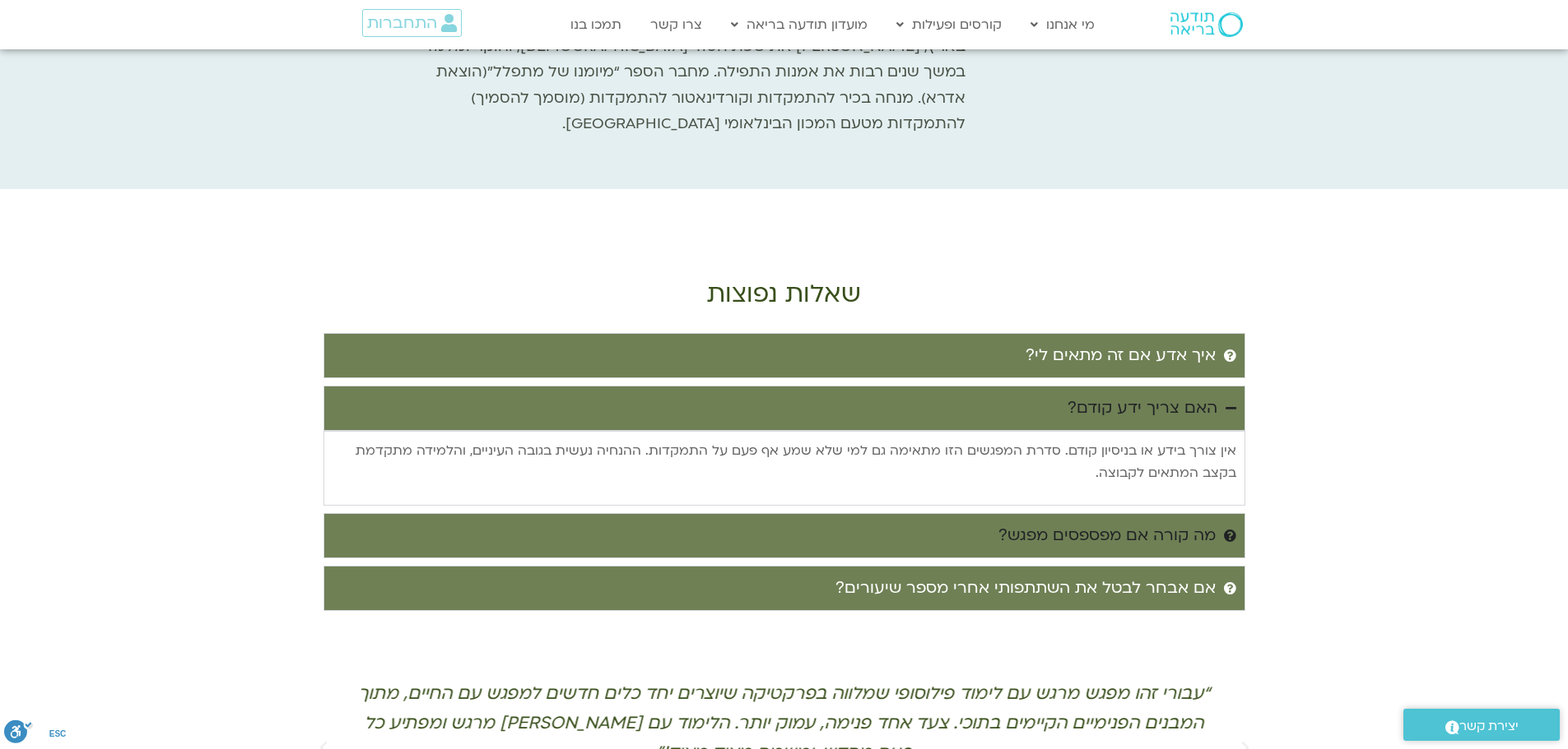
click at [1224, 513] on summary "מה קורה אם מפספסים מפגש?" at bounding box center [784, 536] width 922 height 46
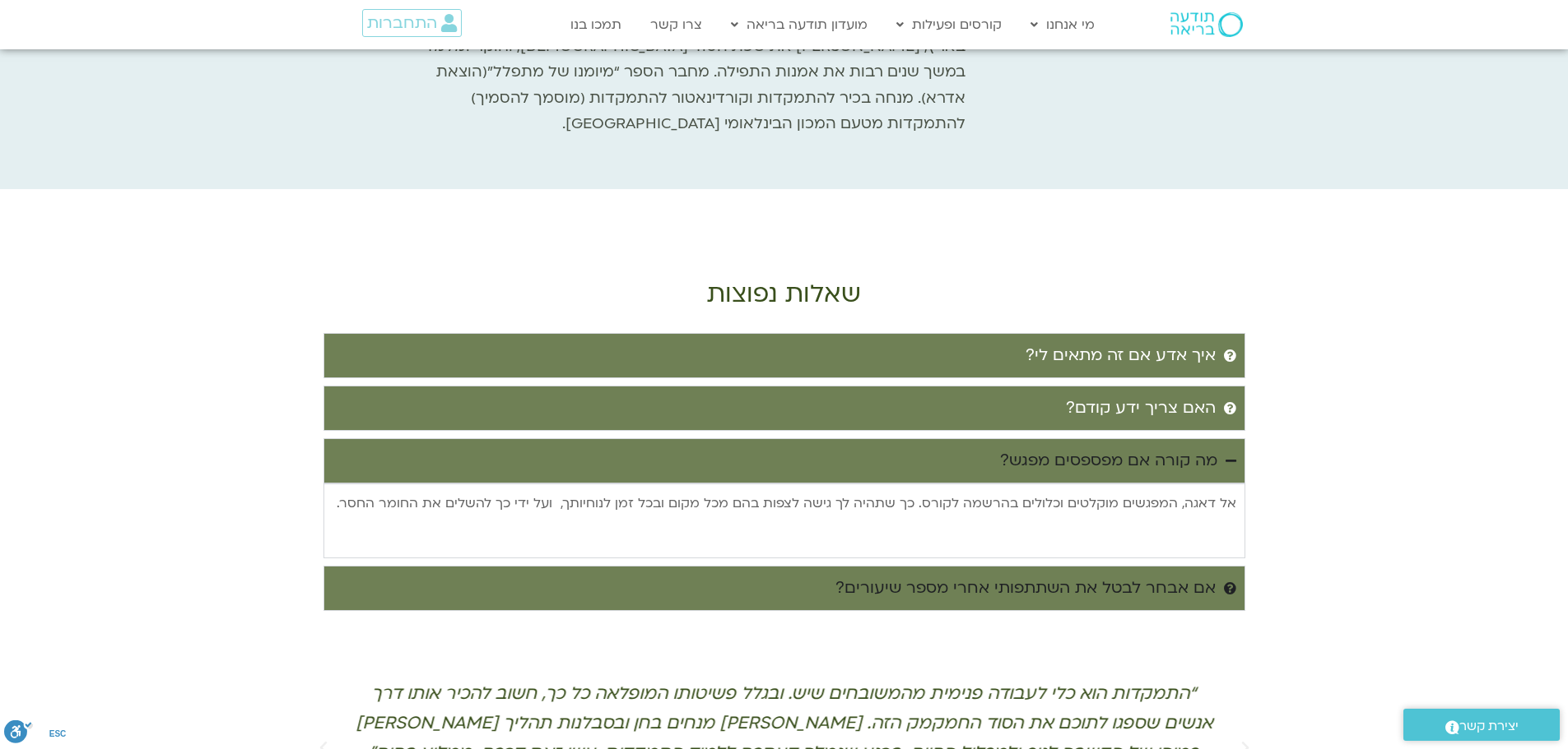
click at [1232, 566] on summary "אם אבחר לבטל את השתתפותי אחרי מספר שיעורים?" at bounding box center [784, 589] width 922 height 46
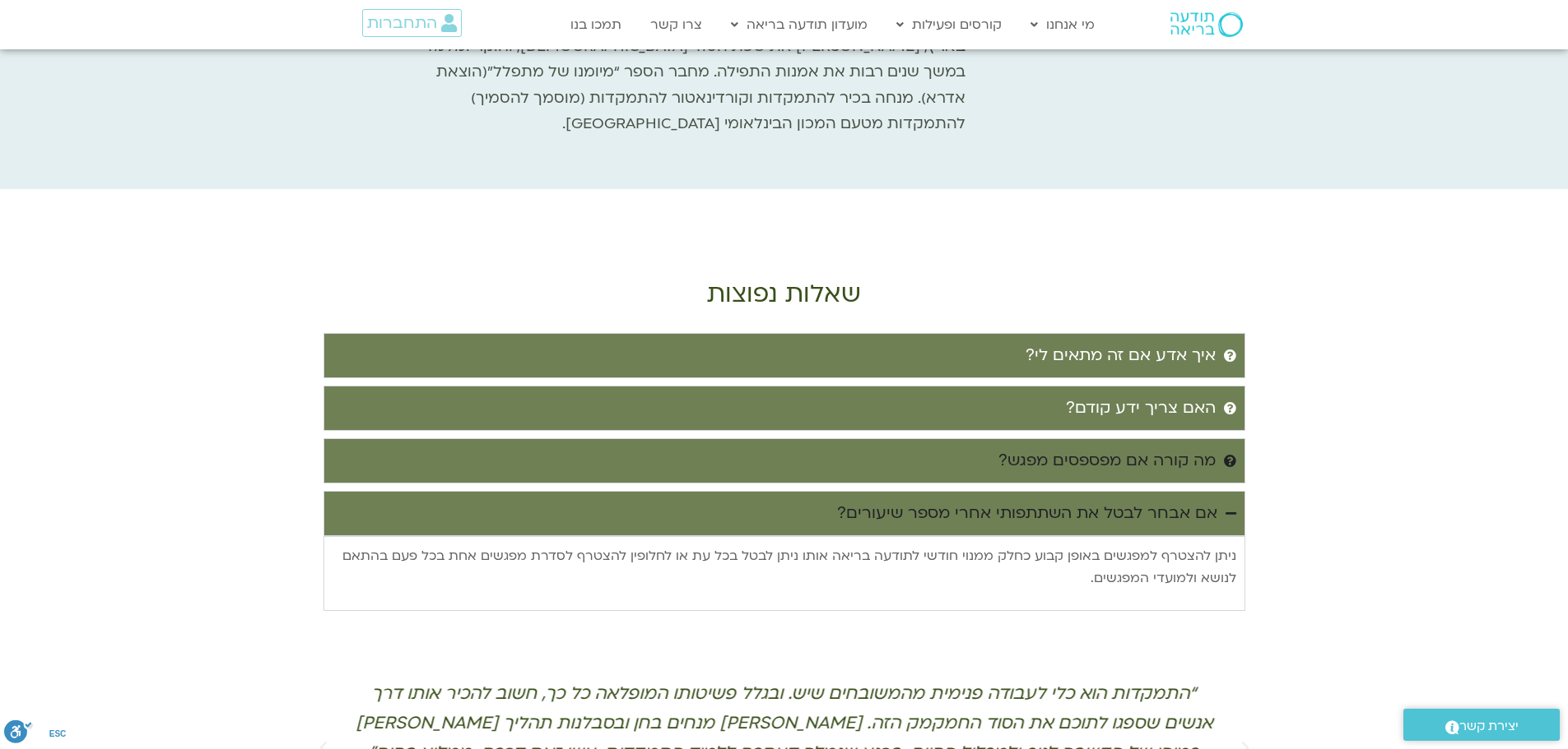
click at [1224, 438] on summary "מה קורה אם מפספסים מפגש?" at bounding box center [784, 461] width 922 height 46
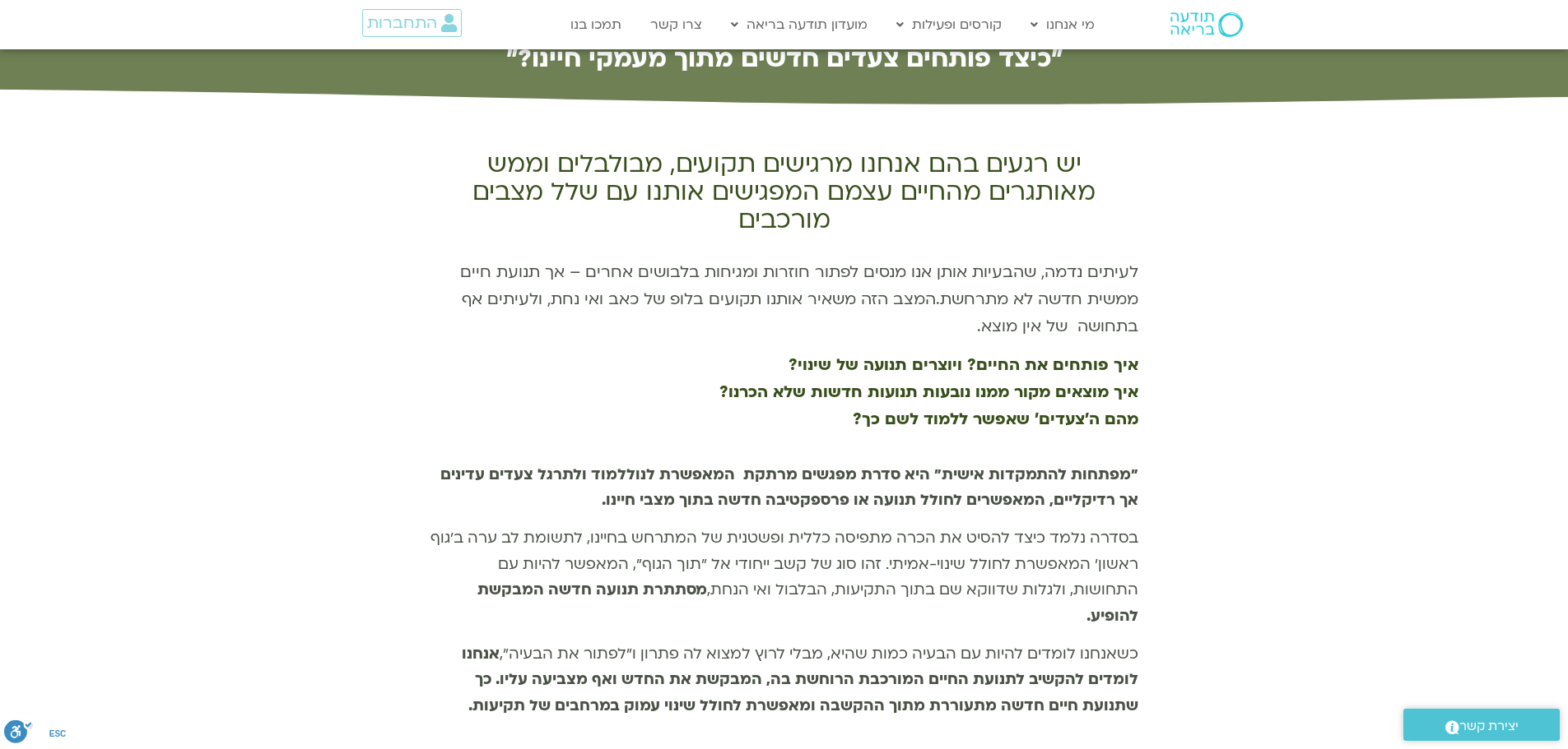
scroll to position [220, 0]
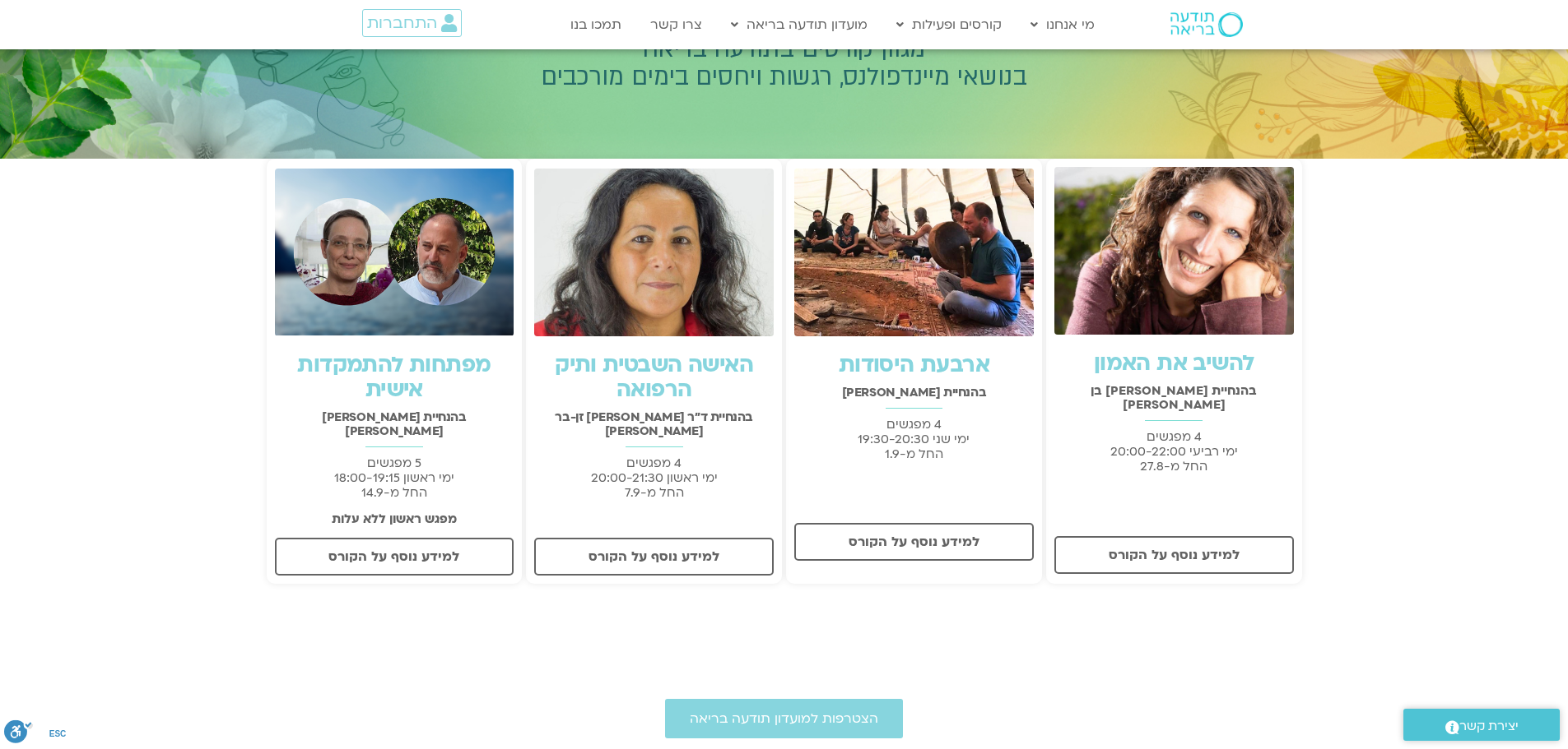
scroll to position [220, 0]
click at [924, 532] on link "למידע נוסף על הקורס" at bounding box center [913, 543] width 239 height 38
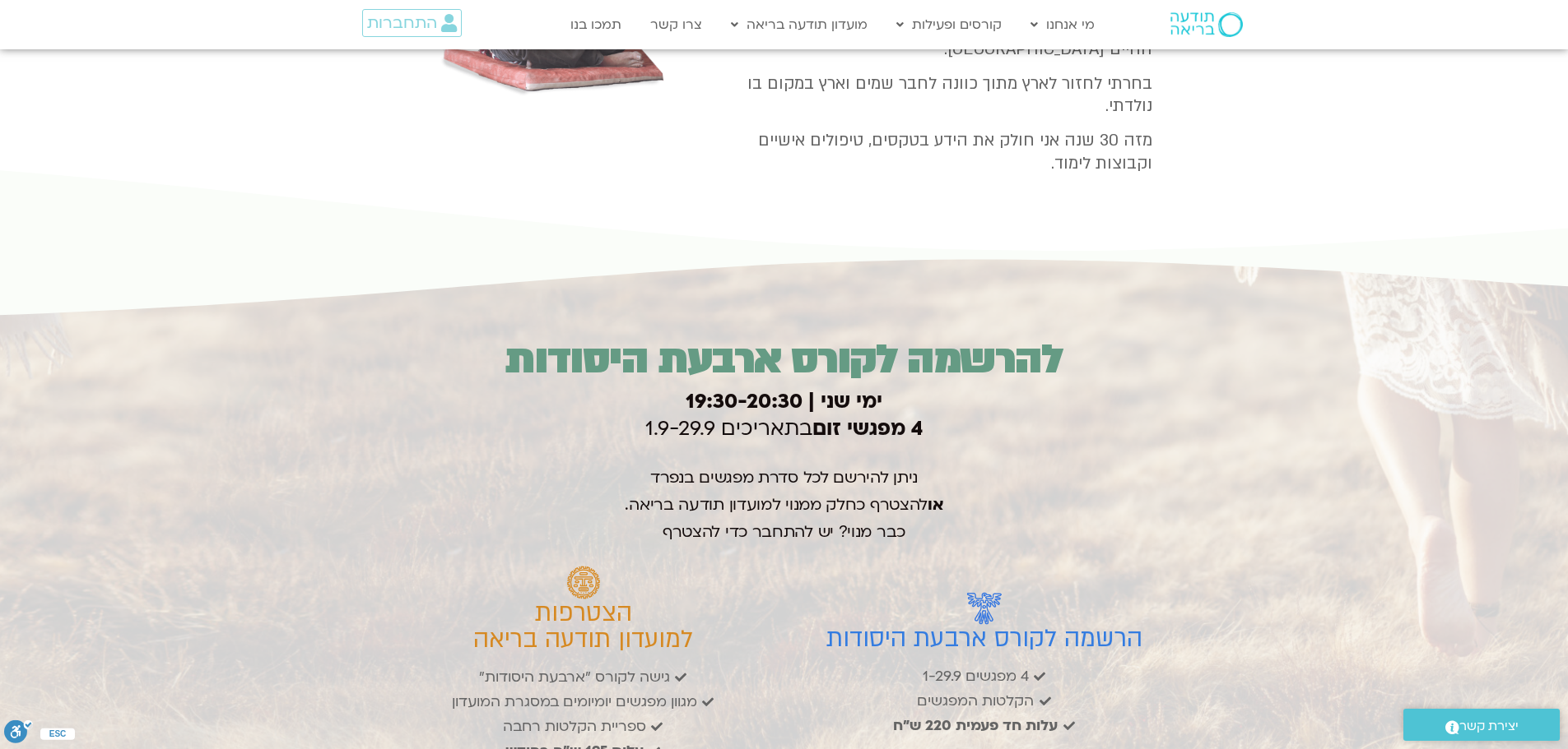
scroll to position [2304, 0]
